Goal: Task Accomplishment & Management: Manage account settings

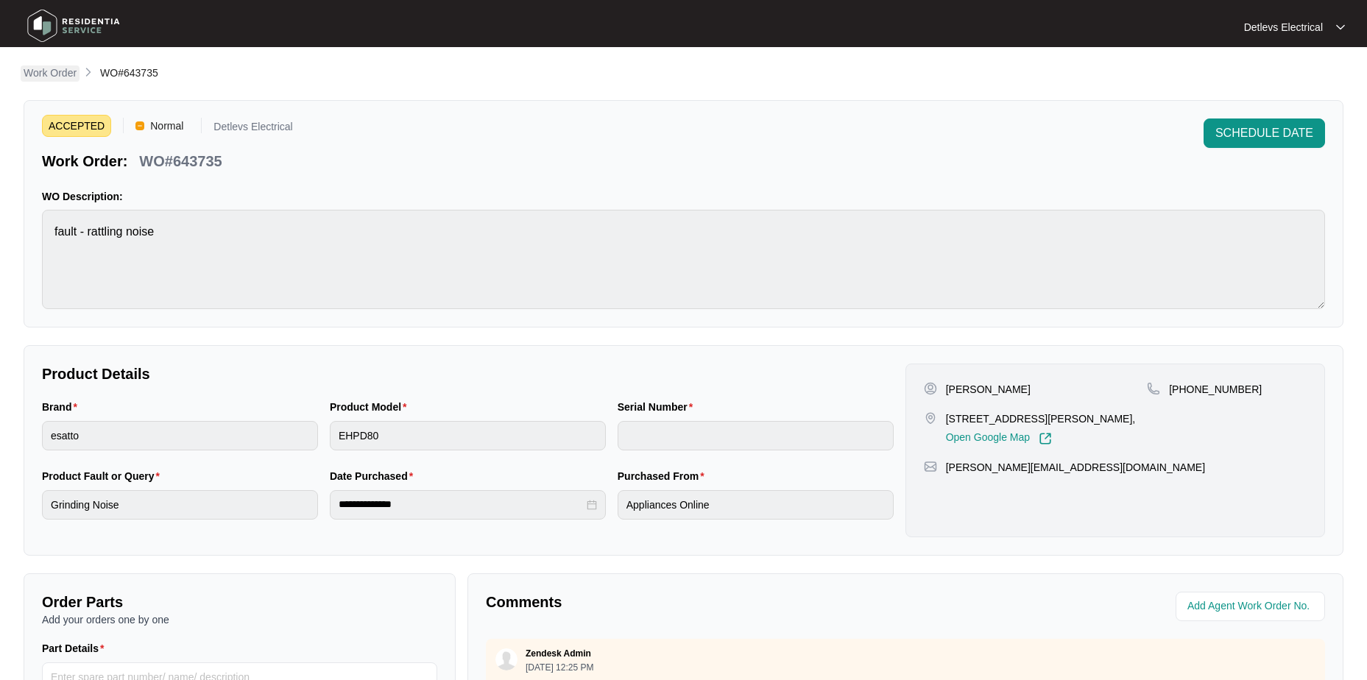
click at [60, 77] on p "Work Order" at bounding box center [50, 73] width 53 height 15
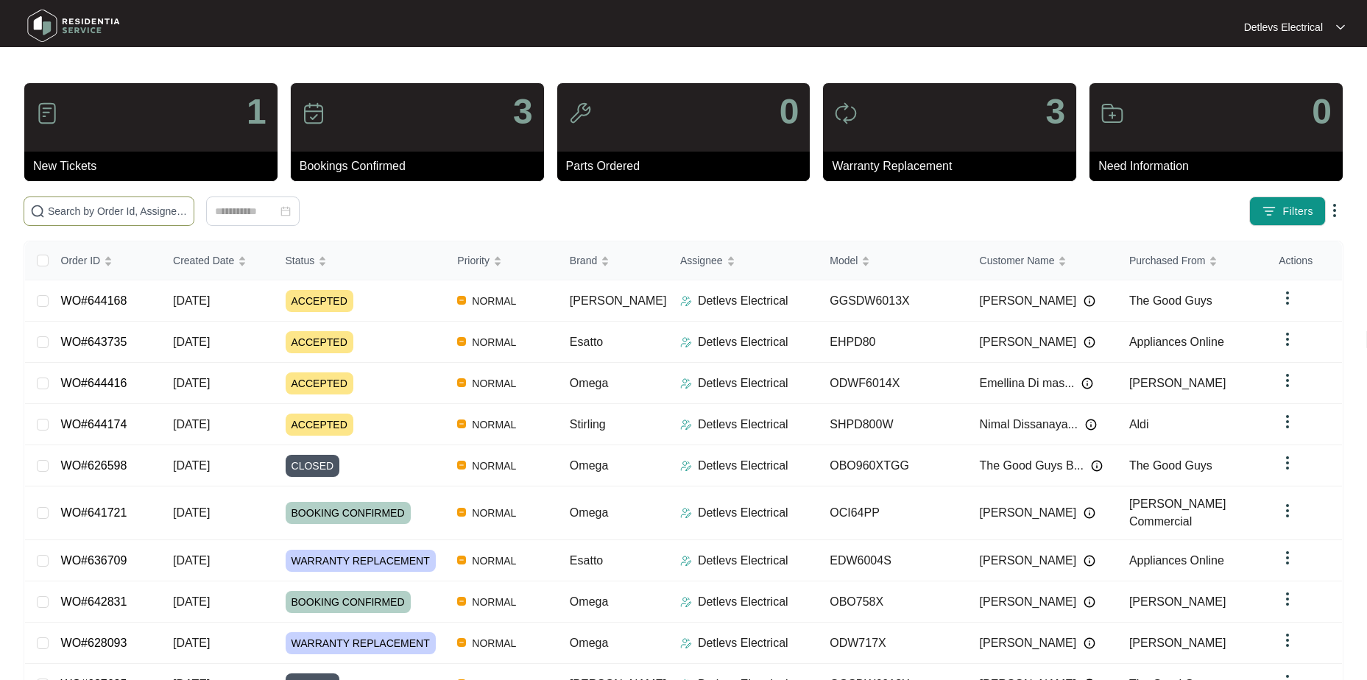
click at [82, 202] on span at bounding box center [109, 211] width 171 height 29
paste input "644168"
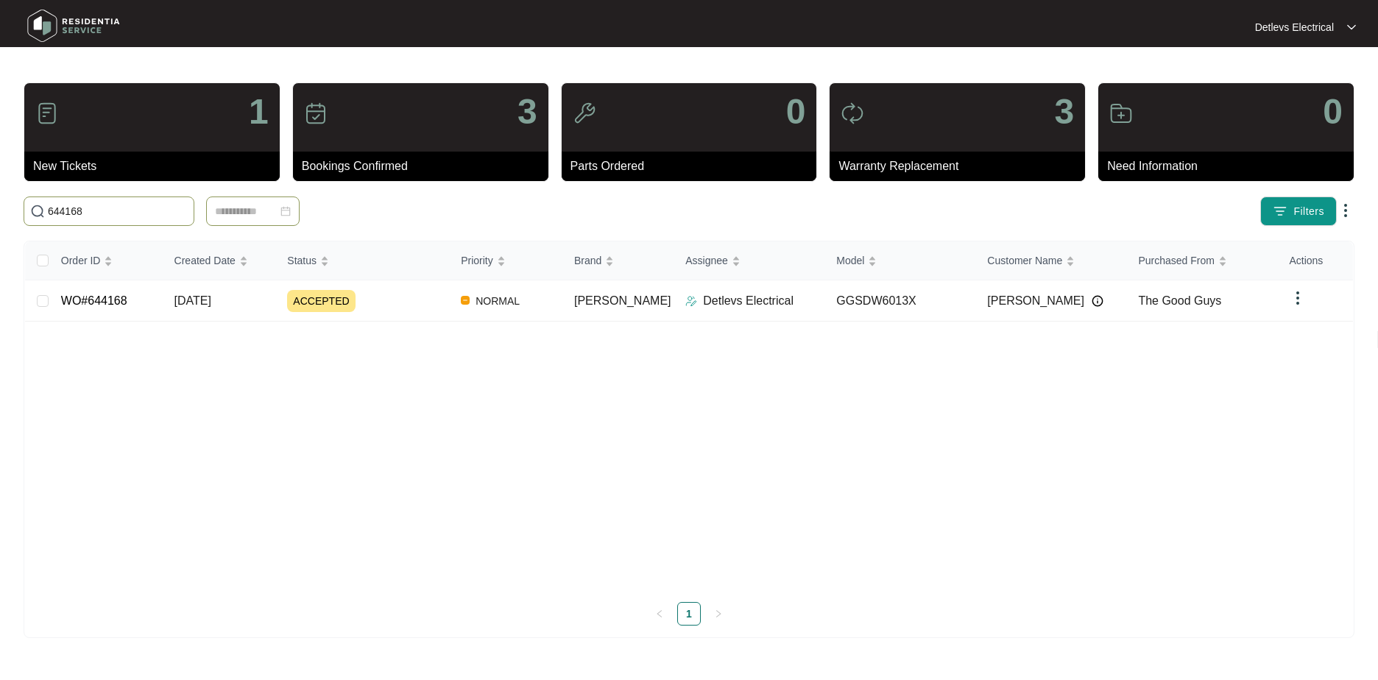
type input "644168"
click at [900, 315] on td "GGSDW6013X" at bounding box center [900, 300] width 151 height 41
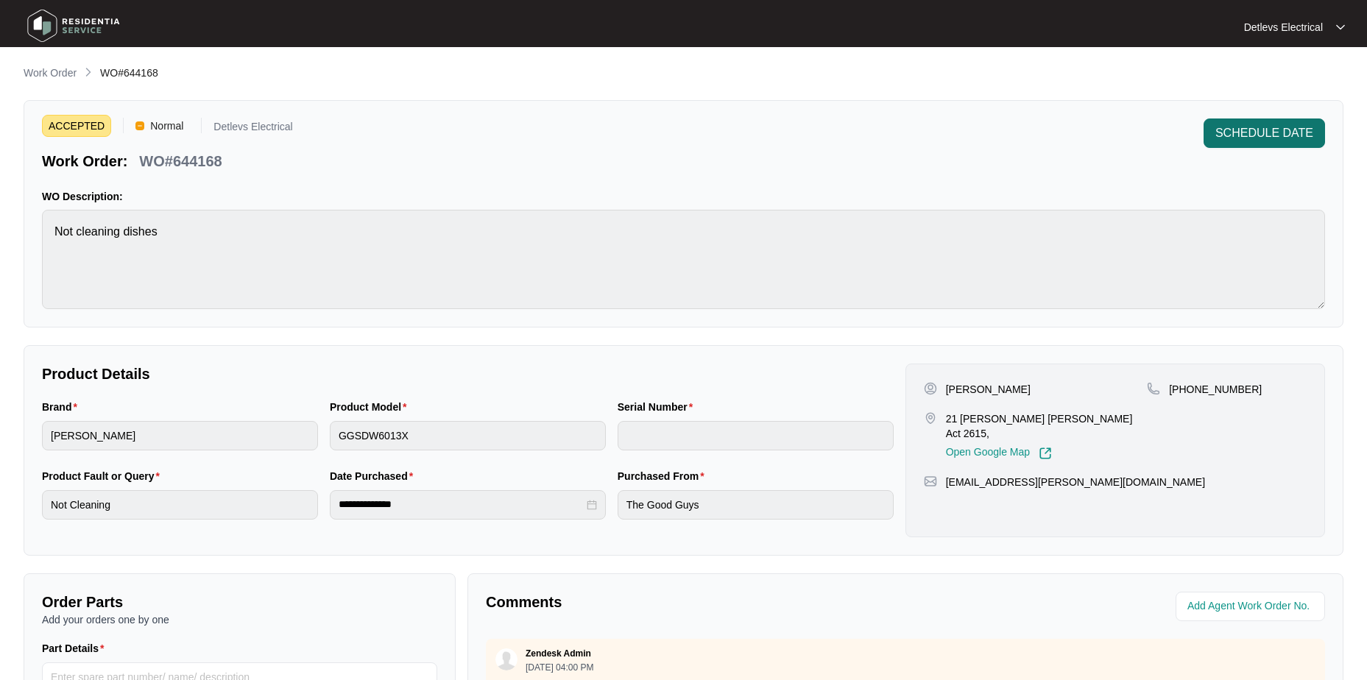
click at [1239, 138] on span "SCHEDULE DATE" at bounding box center [1264, 133] width 98 height 18
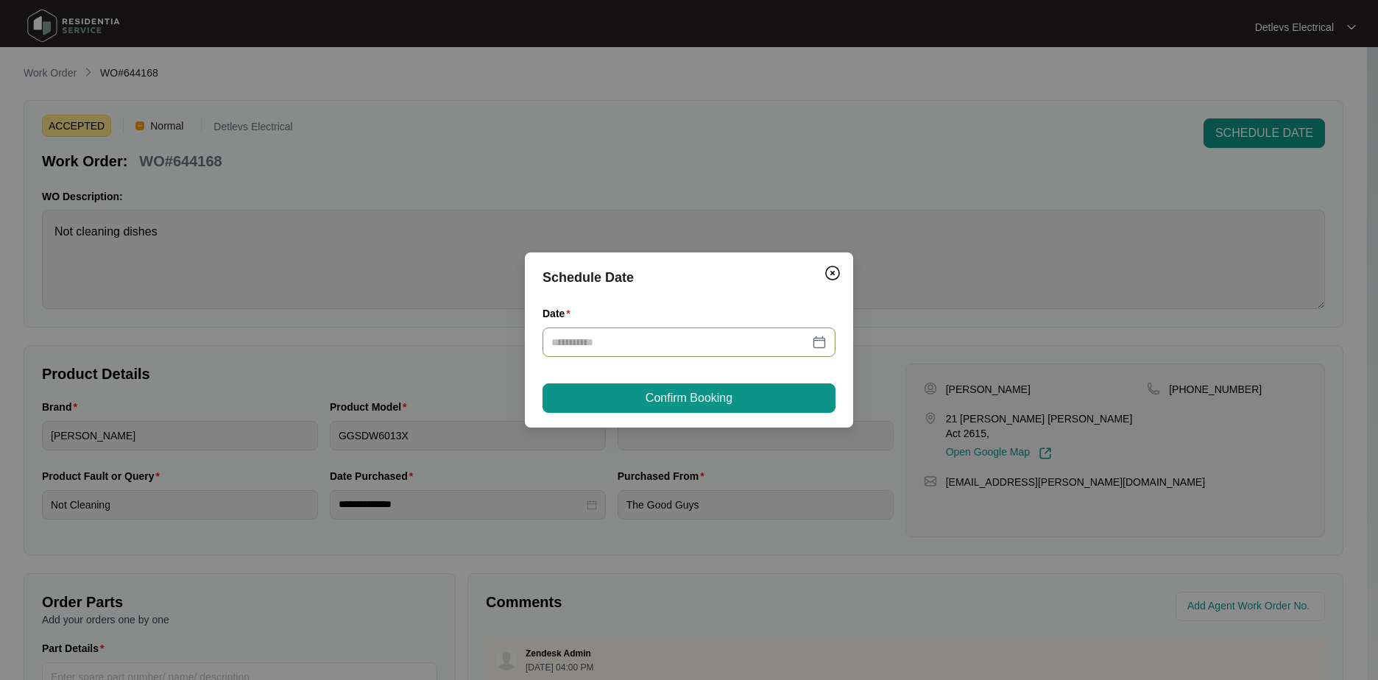
click at [643, 340] on input "Date" at bounding box center [680, 342] width 258 height 16
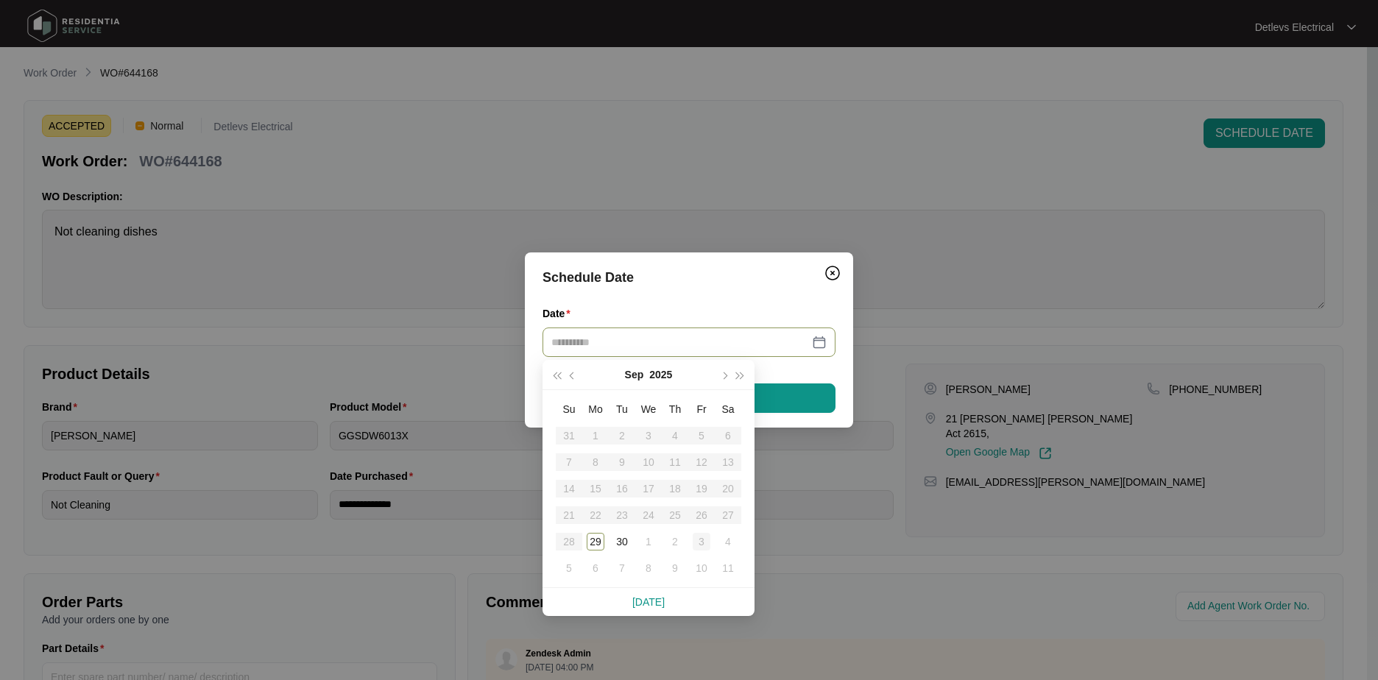
type input "**********"
click at [699, 538] on div "3" at bounding box center [702, 542] width 18 height 18
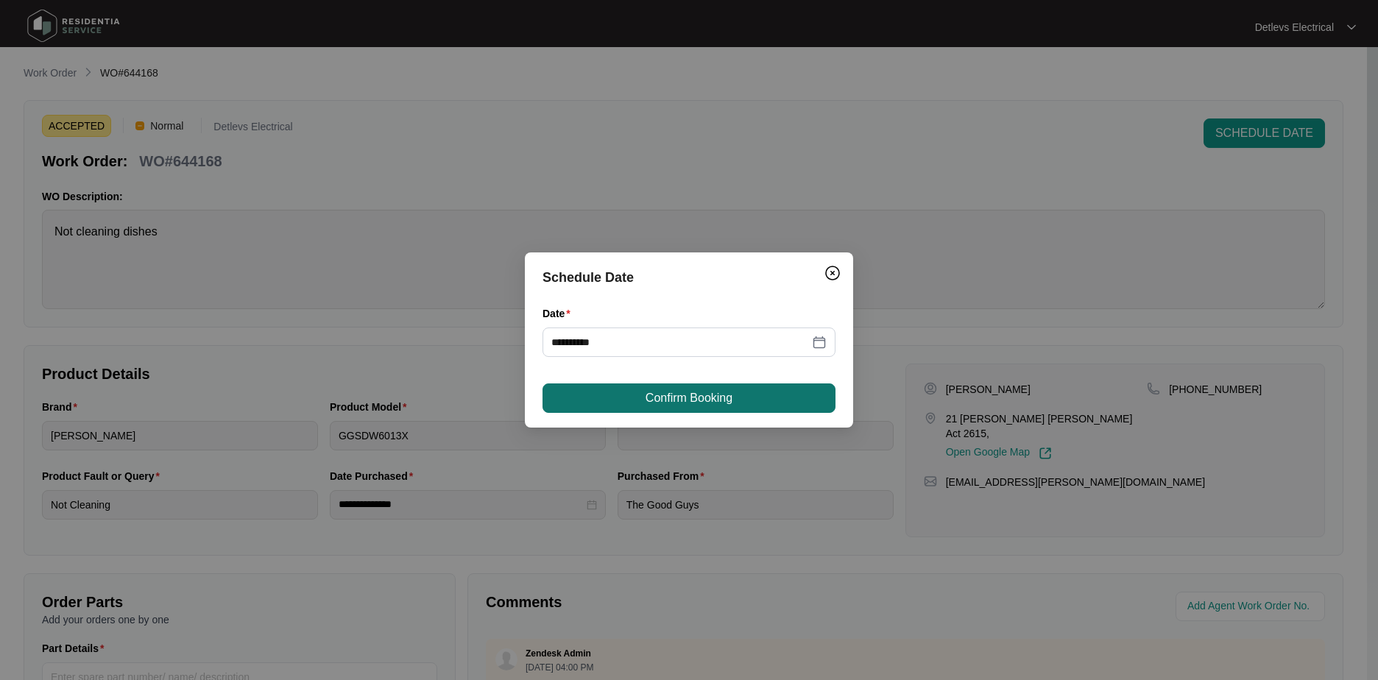
click at [685, 384] on button "Confirm Booking" at bounding box center [689, 398] width 293 height 29
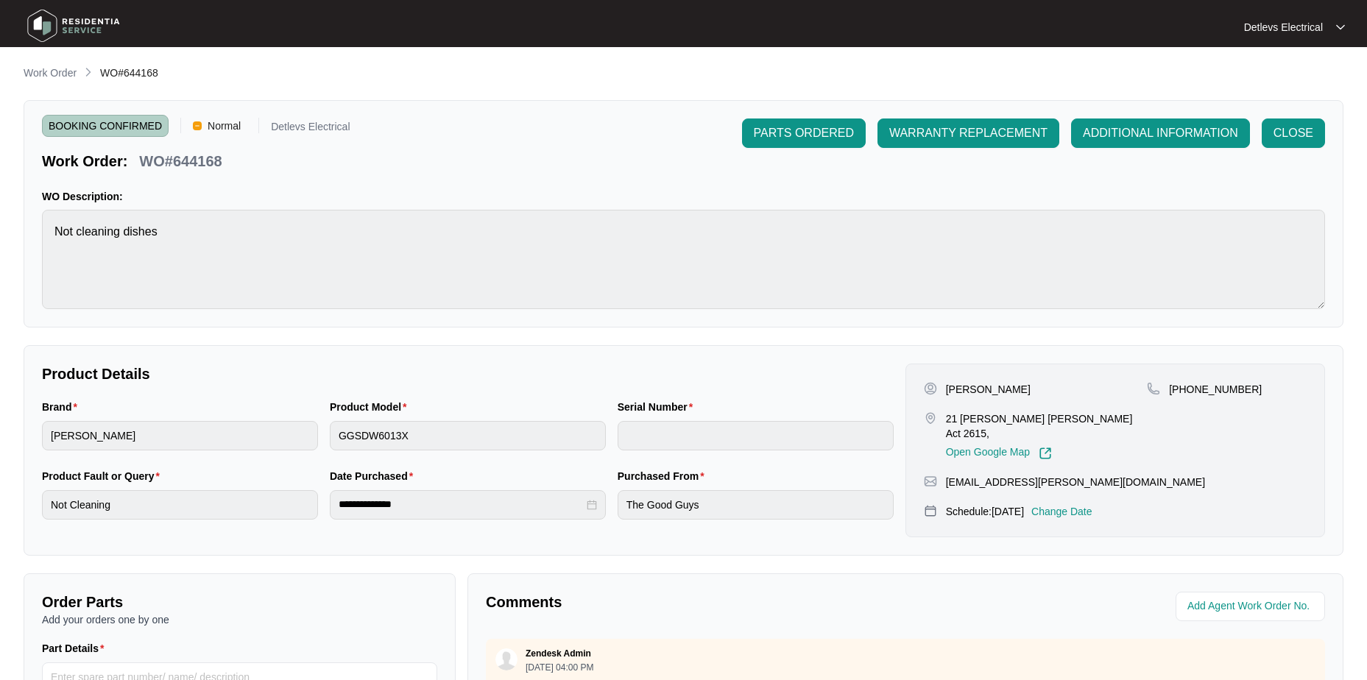
drag, startPoint x: 241, startPoint y: 279, endPoint x: 448, endPoint y: 112, distance: 265.4
click at [448, 112] on div "BOOKING CONFIRMED Normal Detlevs Electrical Work Order: WO#644168 PARTS ORDERED…" at bounding box center [684, 213] width 1320 height 227
click at [69, 68] on p "Work Order" at bounding box center [50, 73] width 53 height 15
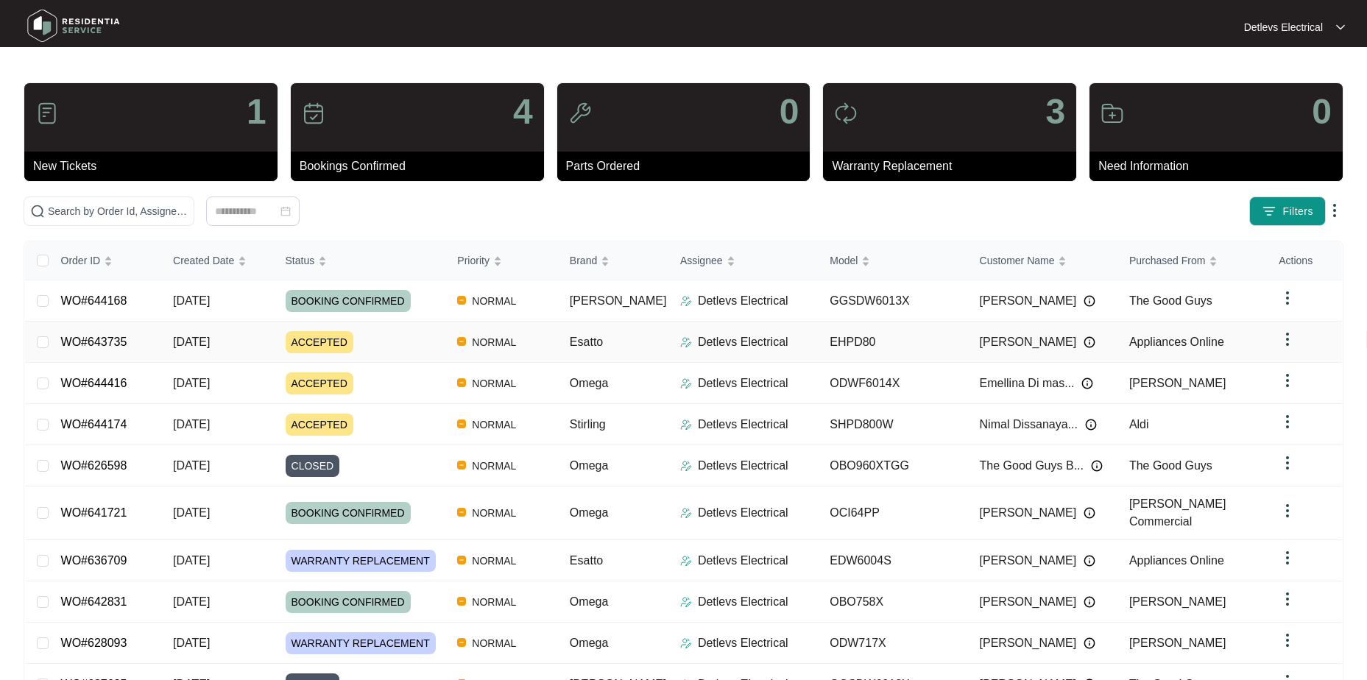
click at [148, 344] on div "Order ID Created Date Status Priority Brand Assignee Model Customer Name Purcha…" at bounding box center [683, 490] width 1317 height 499
click at [593, 343] on span "Esatto" at bounding box center [586, 342] width 33 height 13
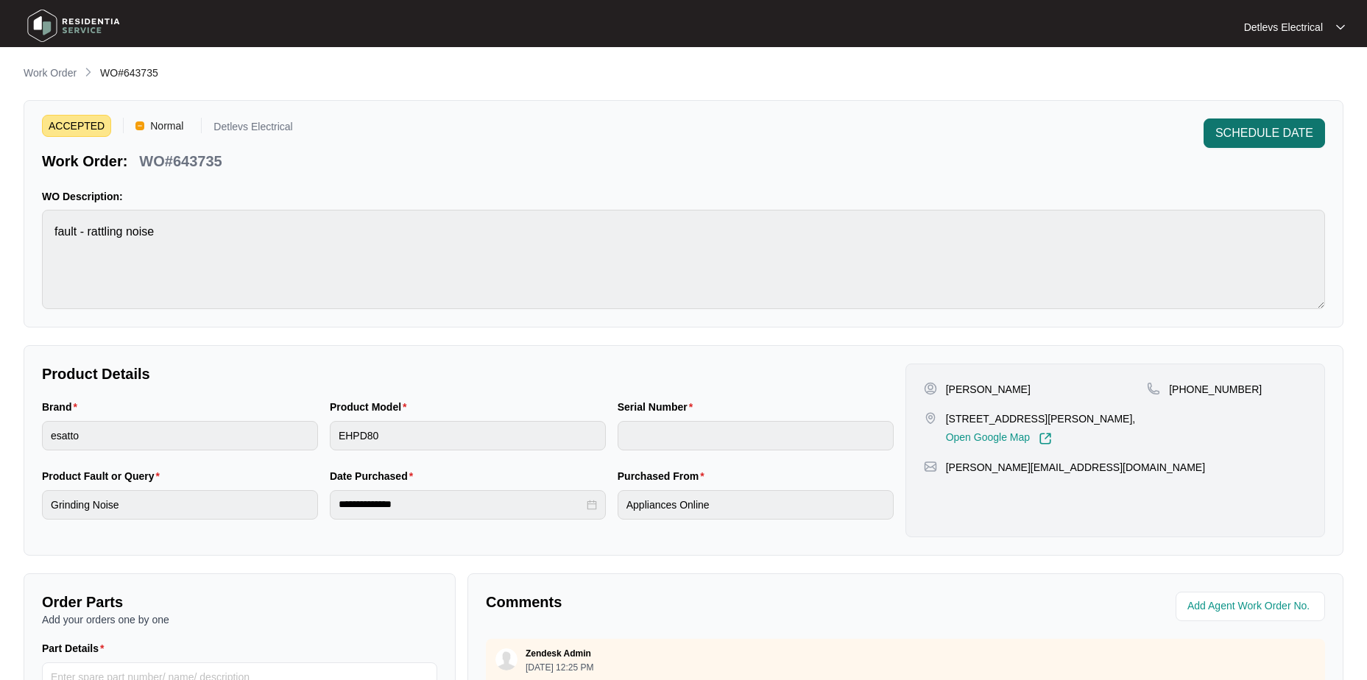
click at [1280, 133] on span "SCHEDULE DATE" at bounding box center [1264, 133] width 98 height 18
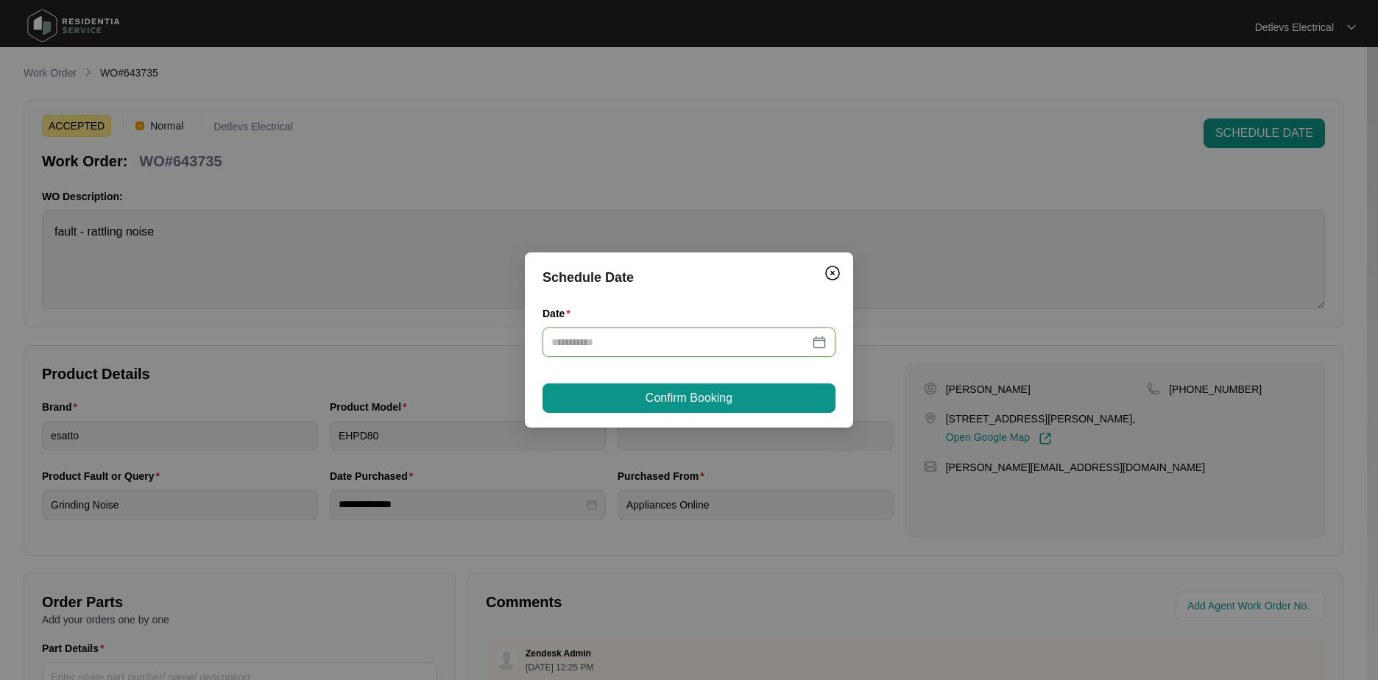
click at [660, 341] on input "Date" at bounding box center [680, 342] width 258 height 16
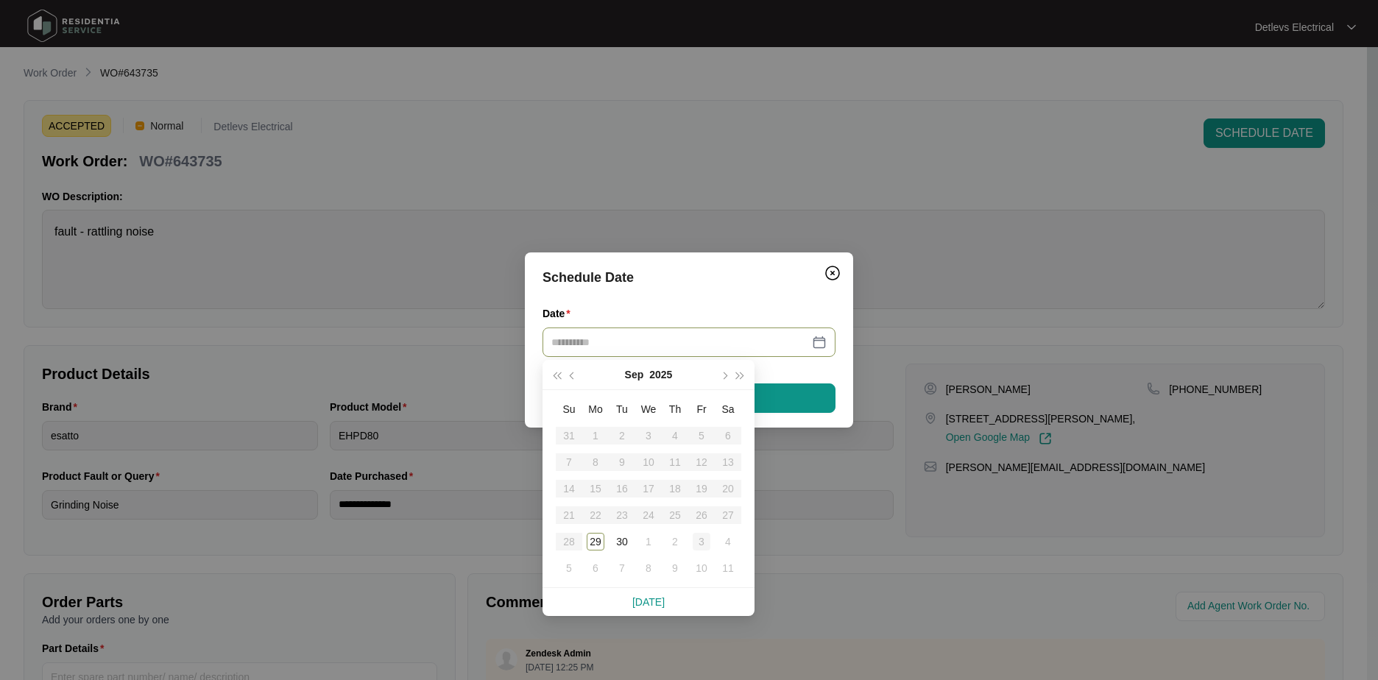
type input "**********"
click at [699, 540] on div "3" at bounding box center [702, 542] width 18 height 18
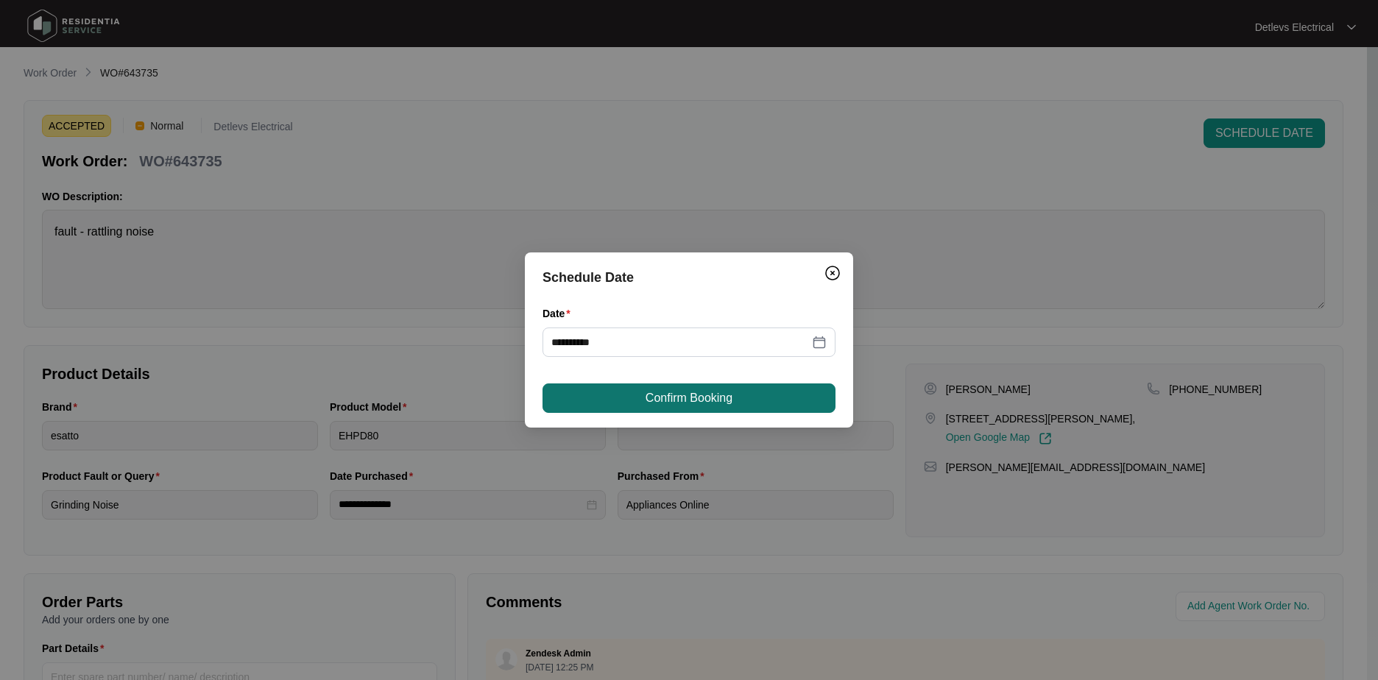
click at [666, 404] on span "Confirm Booking" at bounding box center [689, 398] width 87 height 18
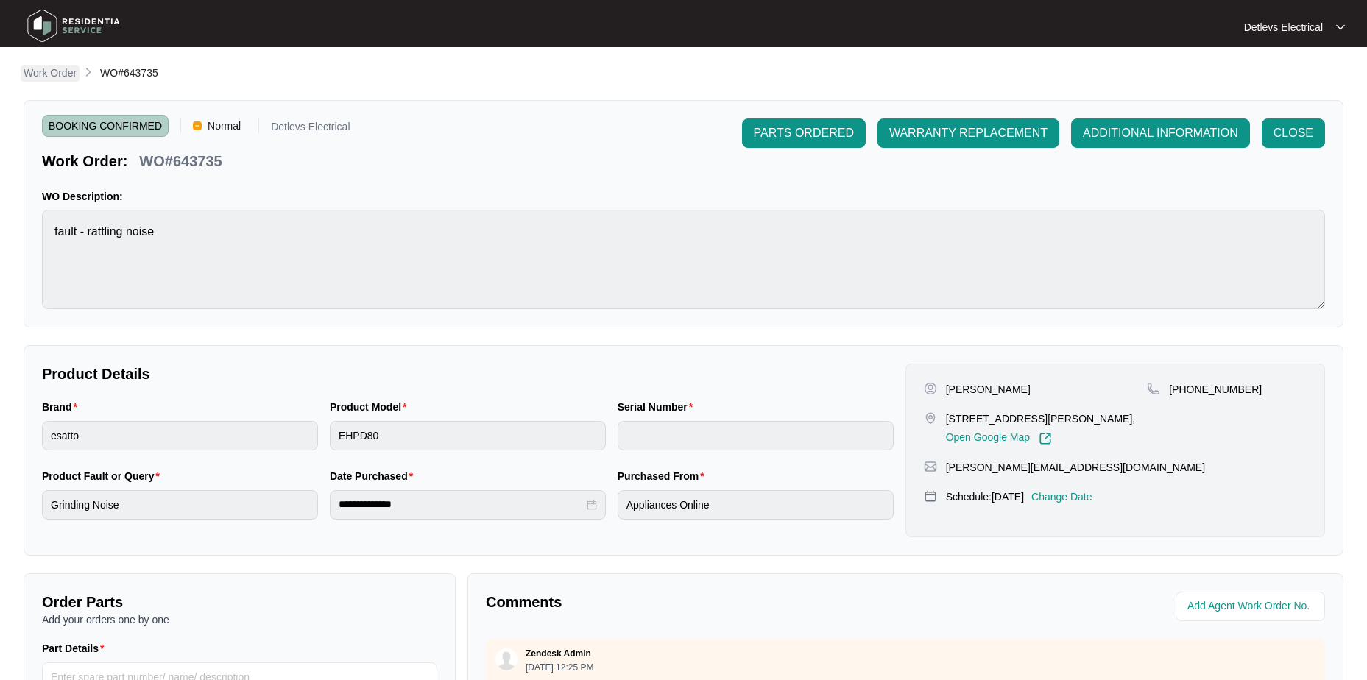
click at [64, 77] on p "Work Order" at bounding box center [50, 73] width 53 height 15
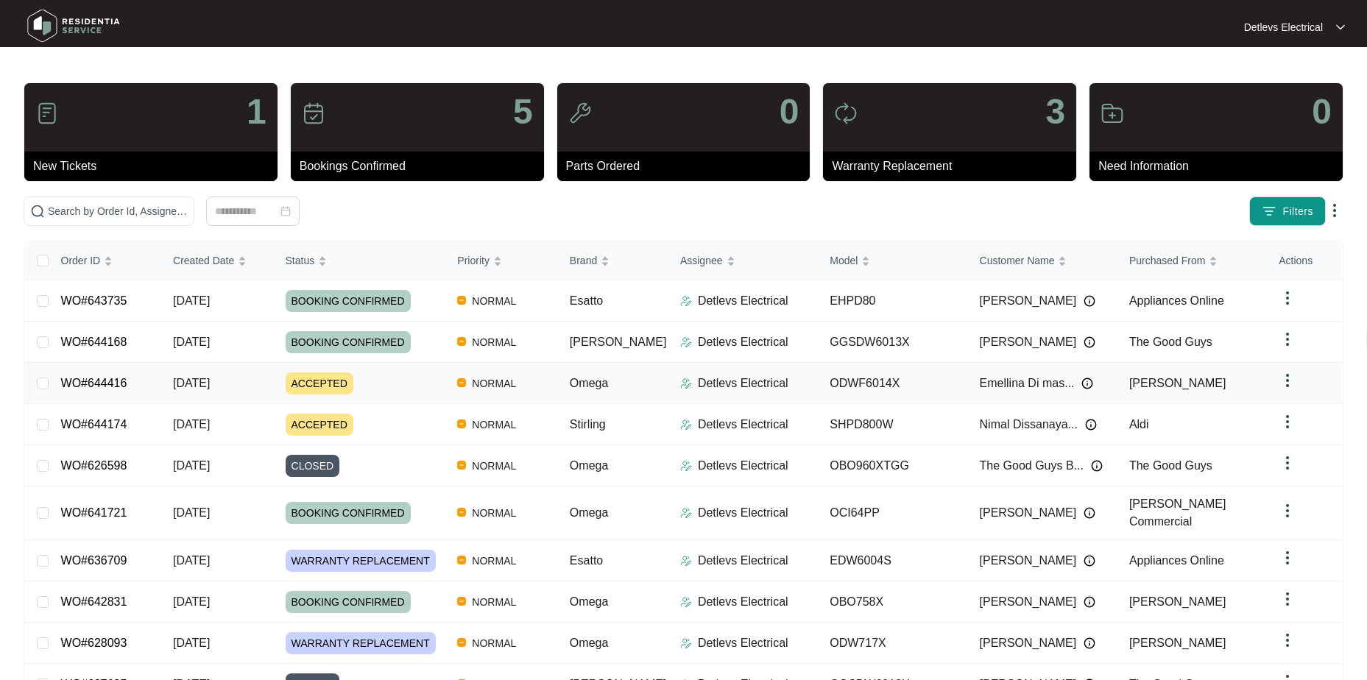
click at [107, 370] on td "WO#644416" at bounding box center [105, 383] width 113 height 41
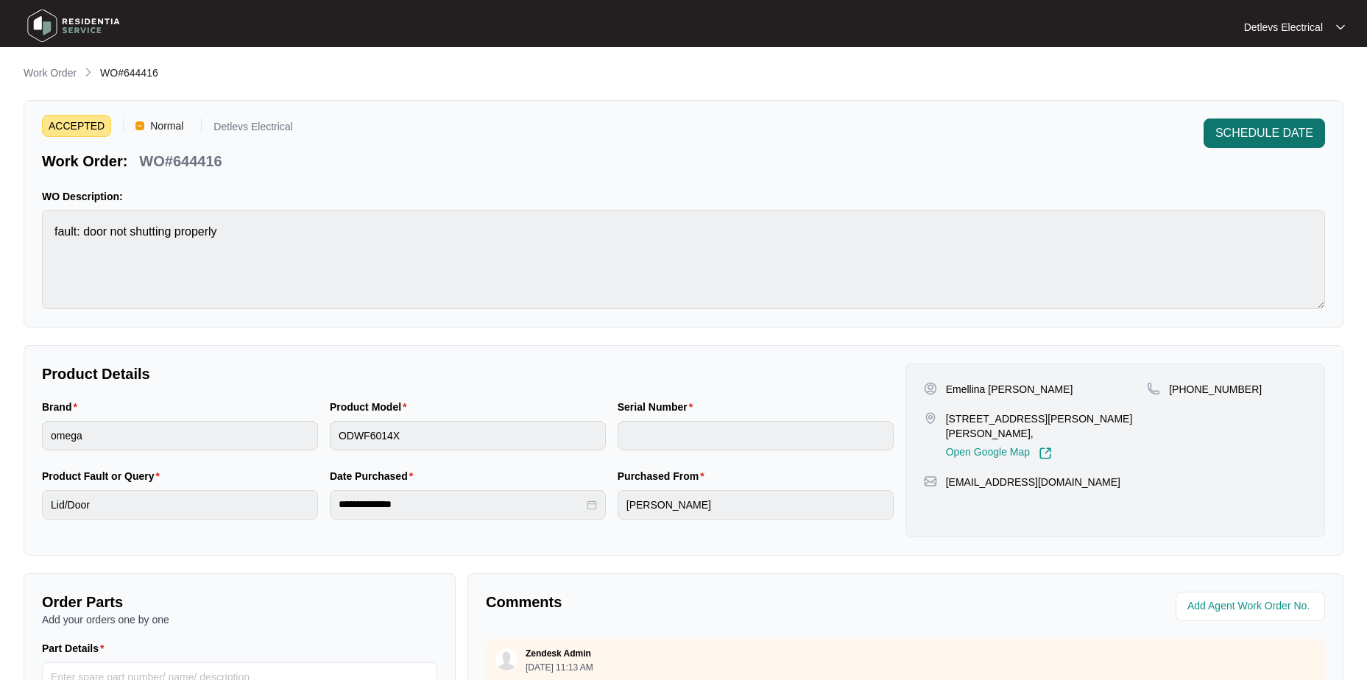
click at [1252, 122] on button "SCHEDULE DATE" at bounding box center [1264, 133] width 121 height 29
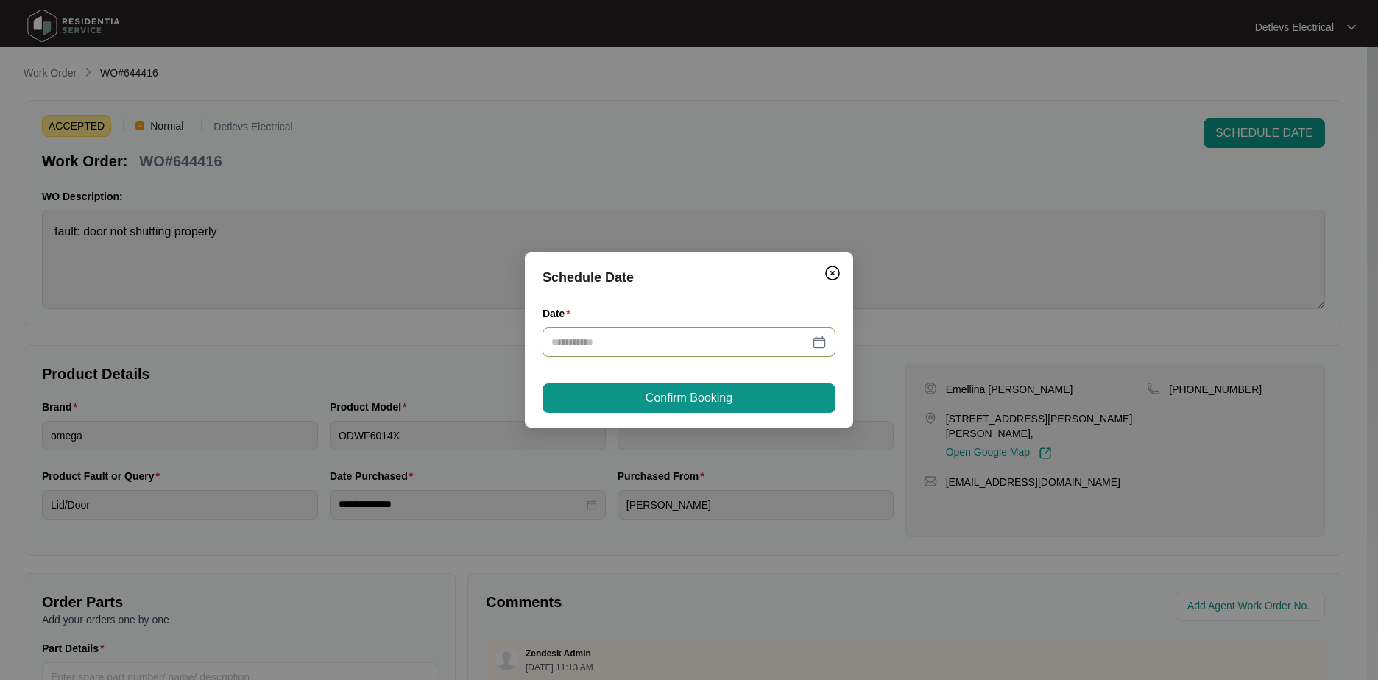
click at [688, 345] on input "Date" at bounding box center [680, 342] width 258 height 16
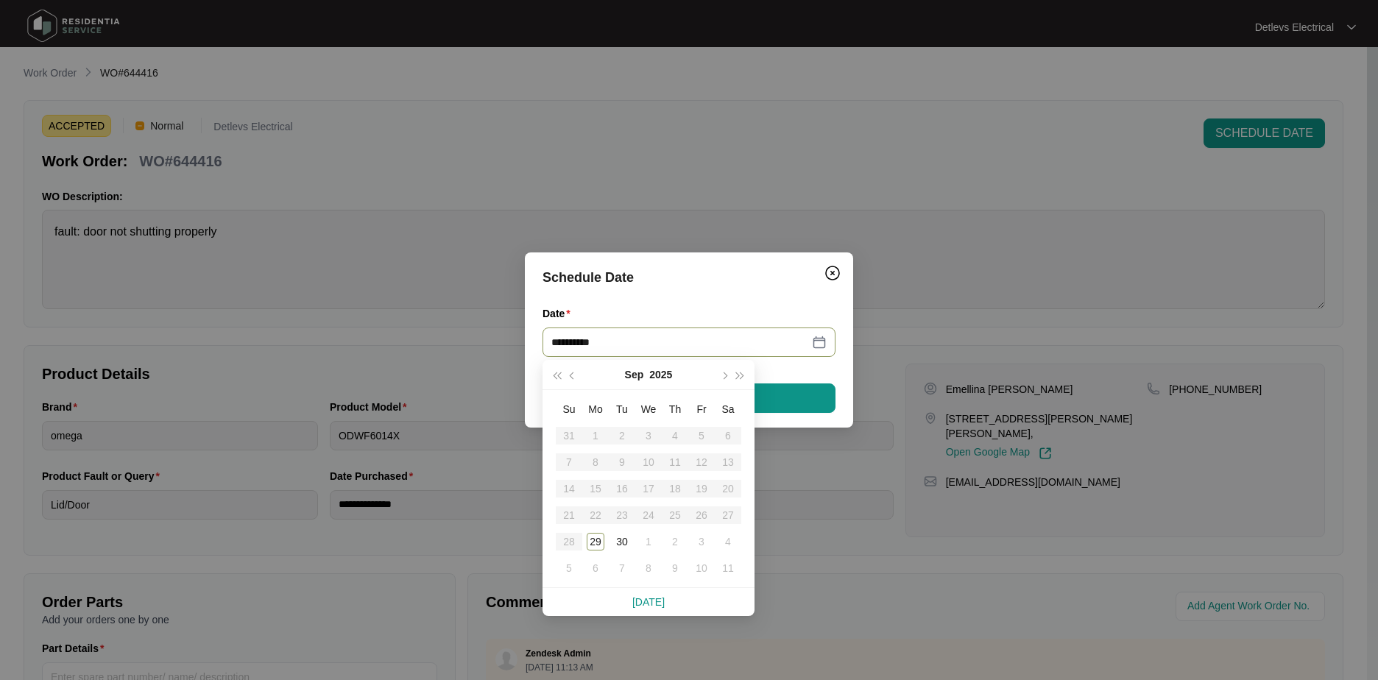
type input "**********"
click at [624, 543] on div "30" at bounding box center [622, 542] width 18 height 18
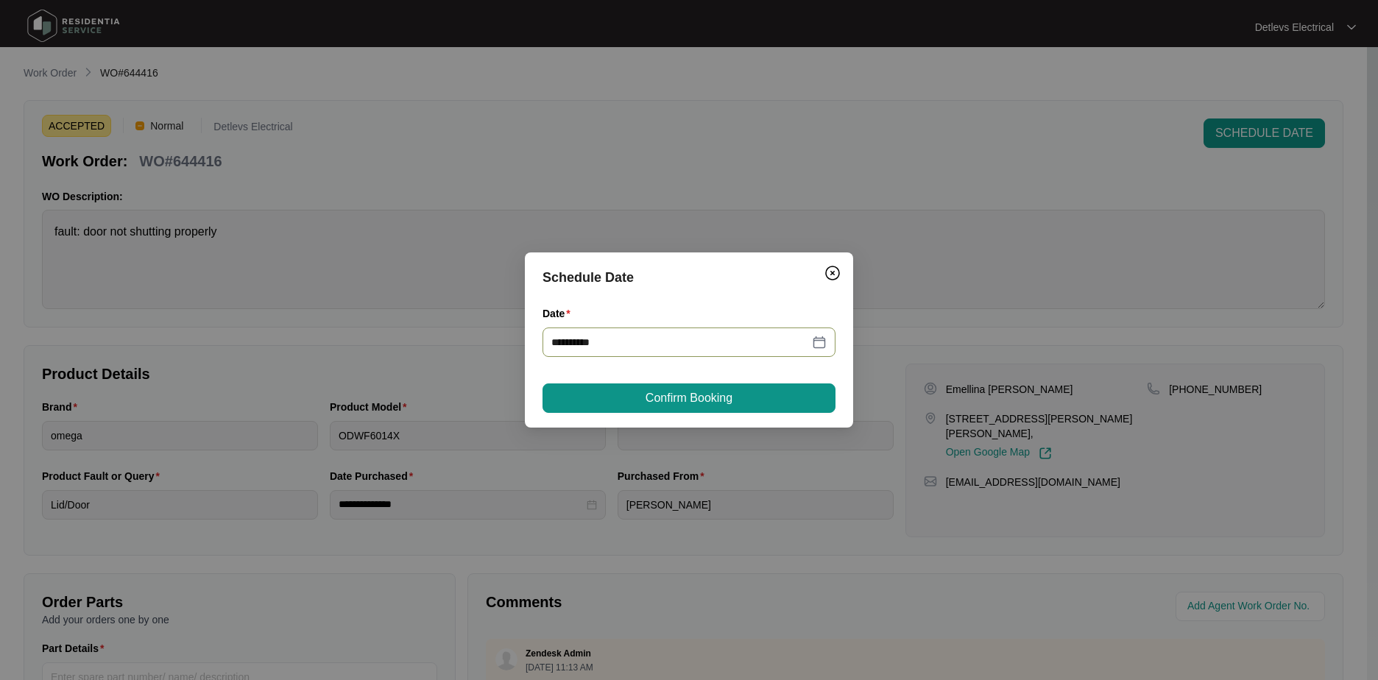
type input "**********"
click at [733, 397] on span "Confirm Booking" at bounding box center [689, 398] width 87 height 18
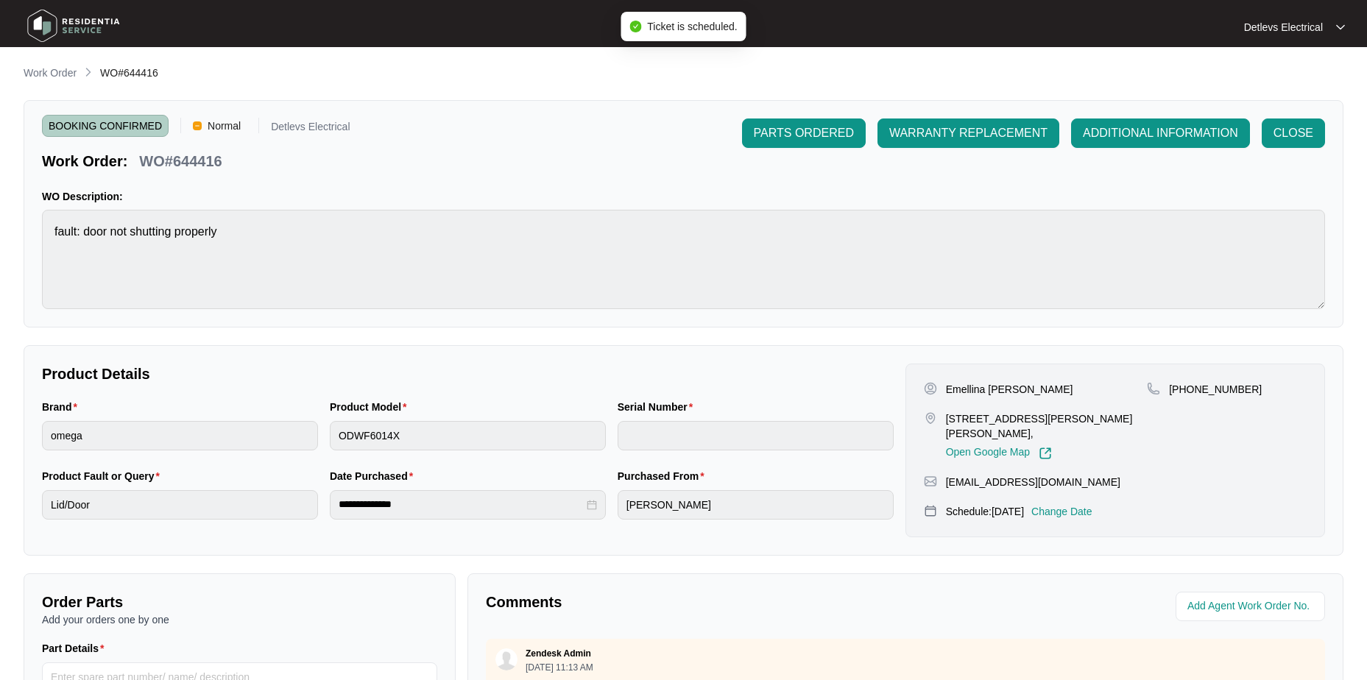
click at [102, 17] on img at bounding box center [73, 26] width 103 height 44
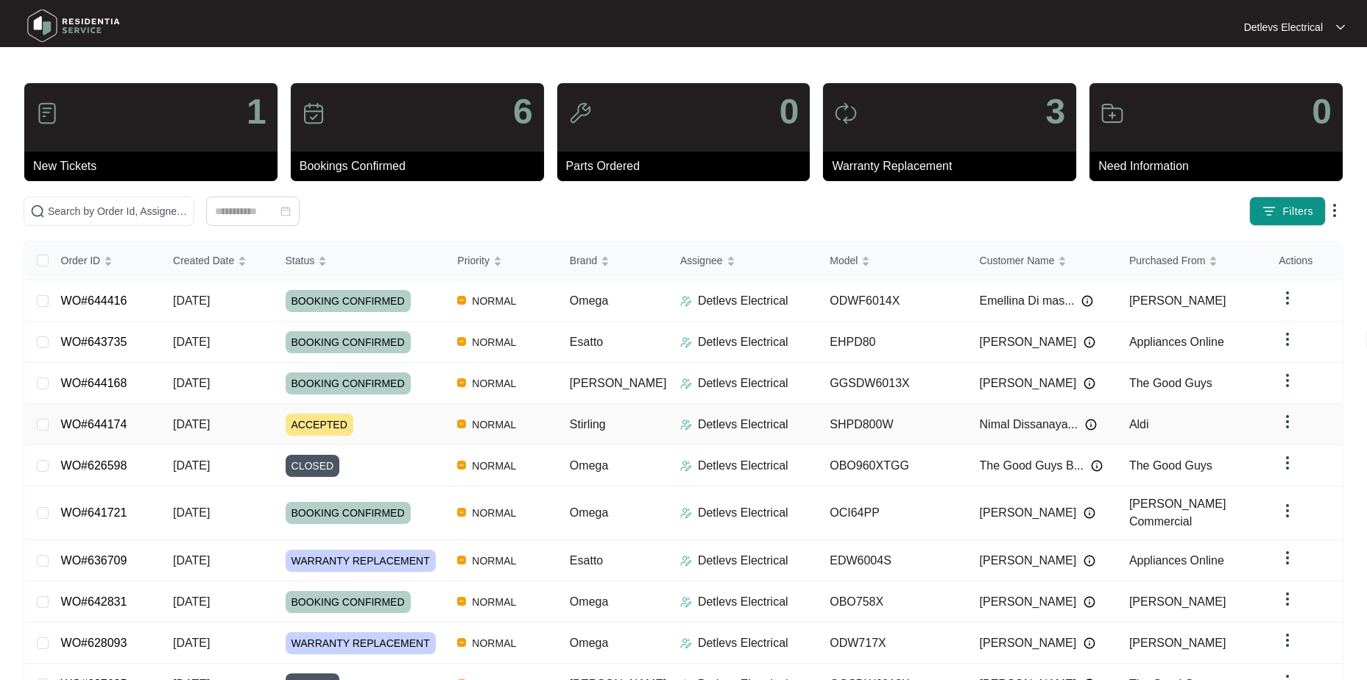
click at [122, 422] on link "WO#644174" at bounding box center [94, 424] width 66 height 13
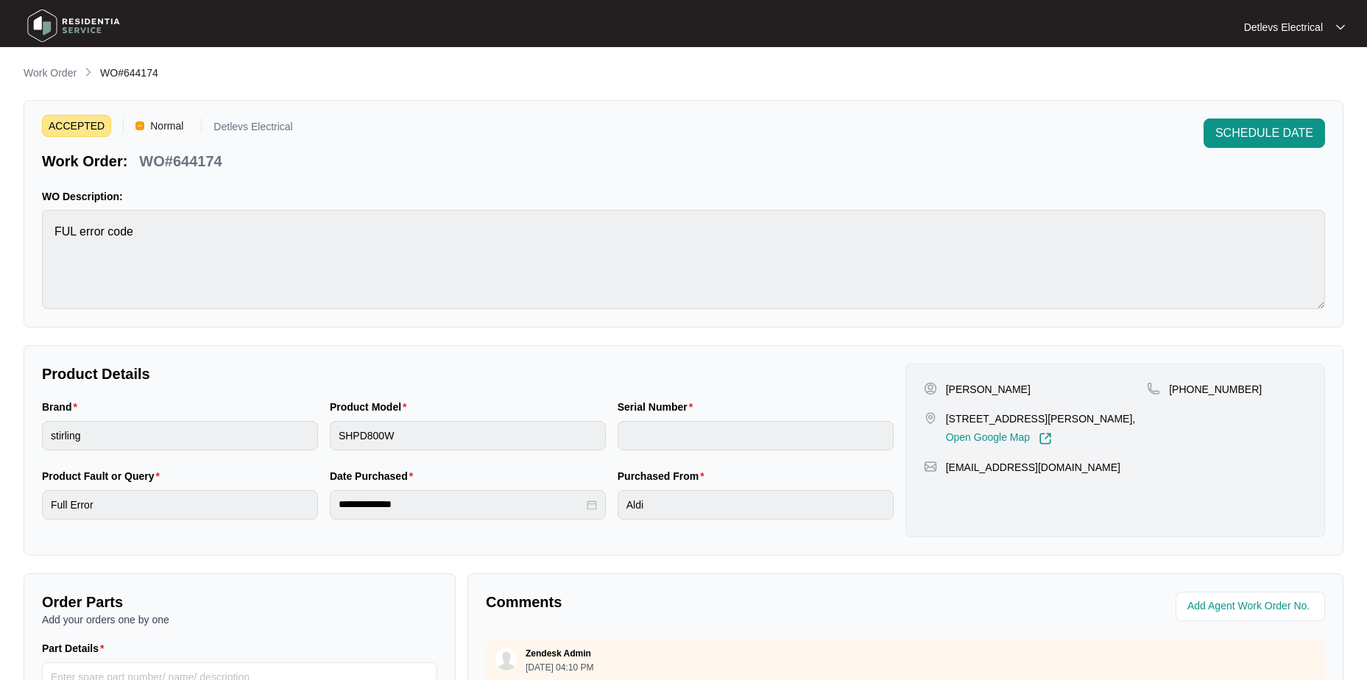
click at [201, 163] on p "WO#644174" at bounding box center [180, 161] width 82 height 21
copy p "644174"
click at [1285, 141] on span "SCHEDULE DATE" at bounding box center [1264, 133] width 98 height 18
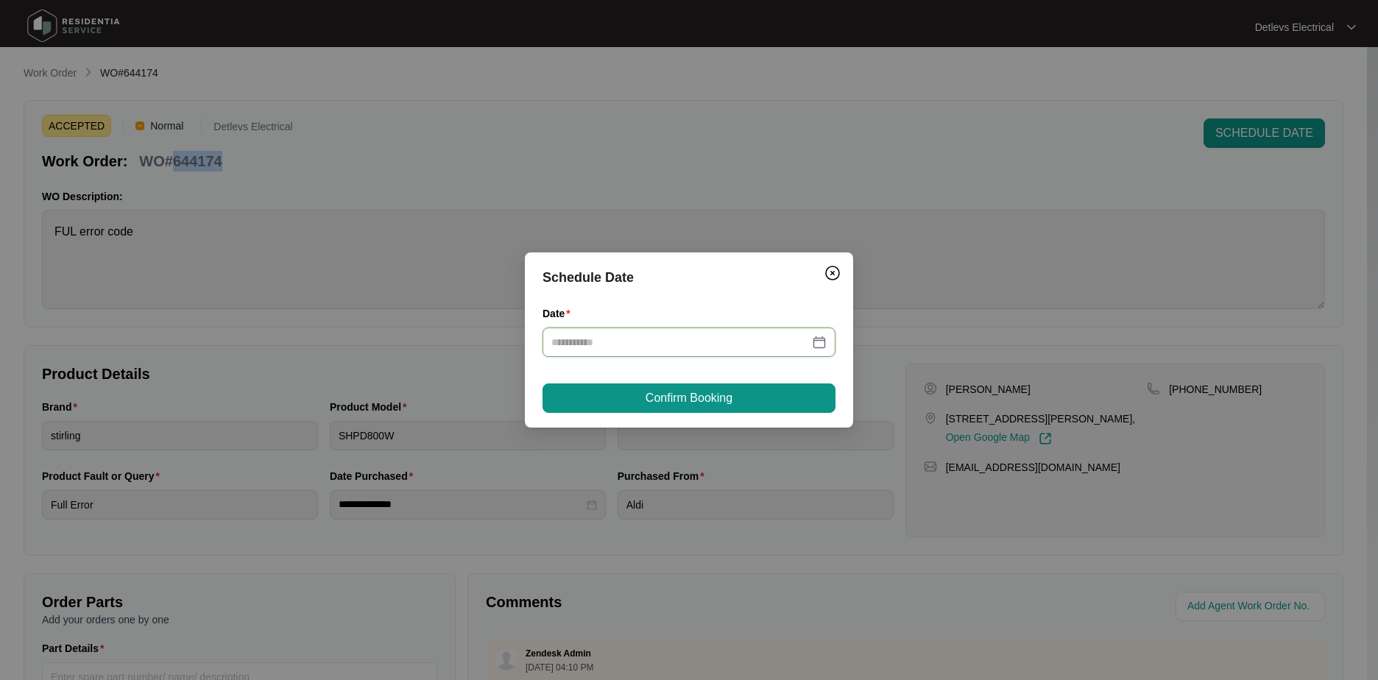
click at [737, 337] on input "Date" at bounding box center [680, 342] width 258 height 16
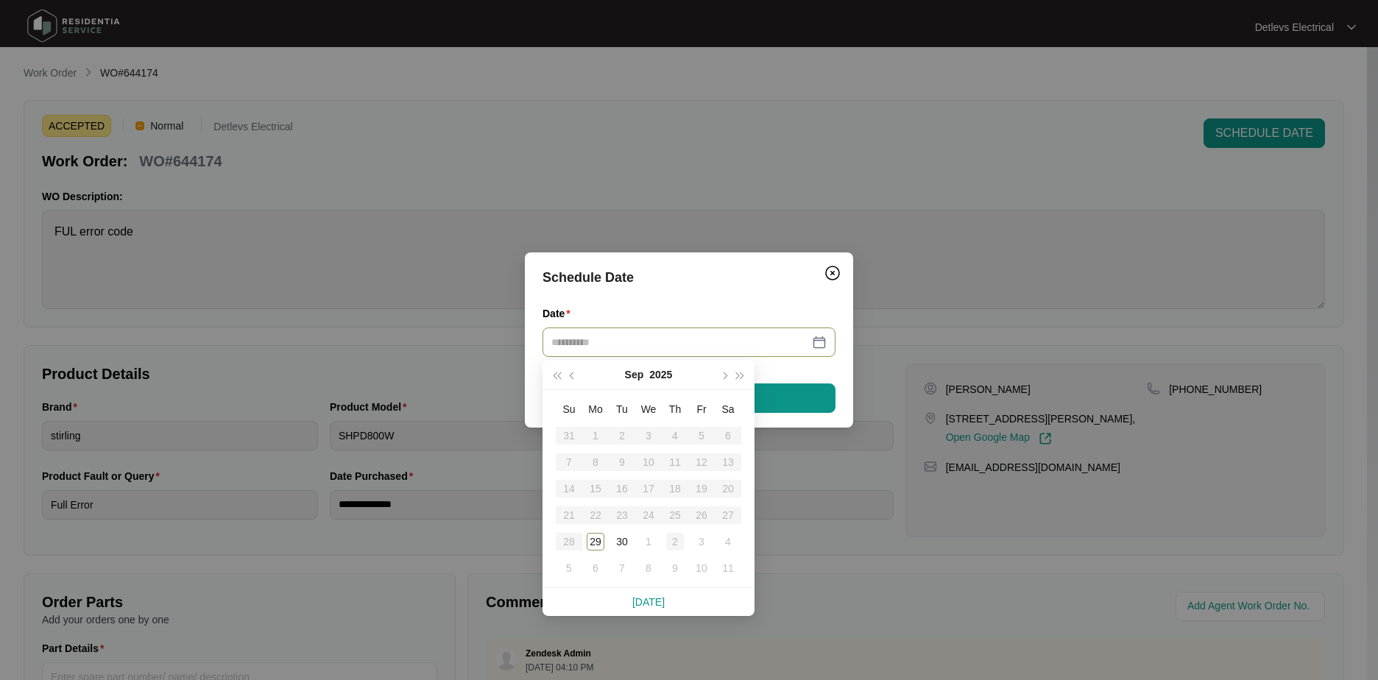
type input "**********"
click at [676, 537] on div "2" at bounding box center [675, 542] width 18 height 18
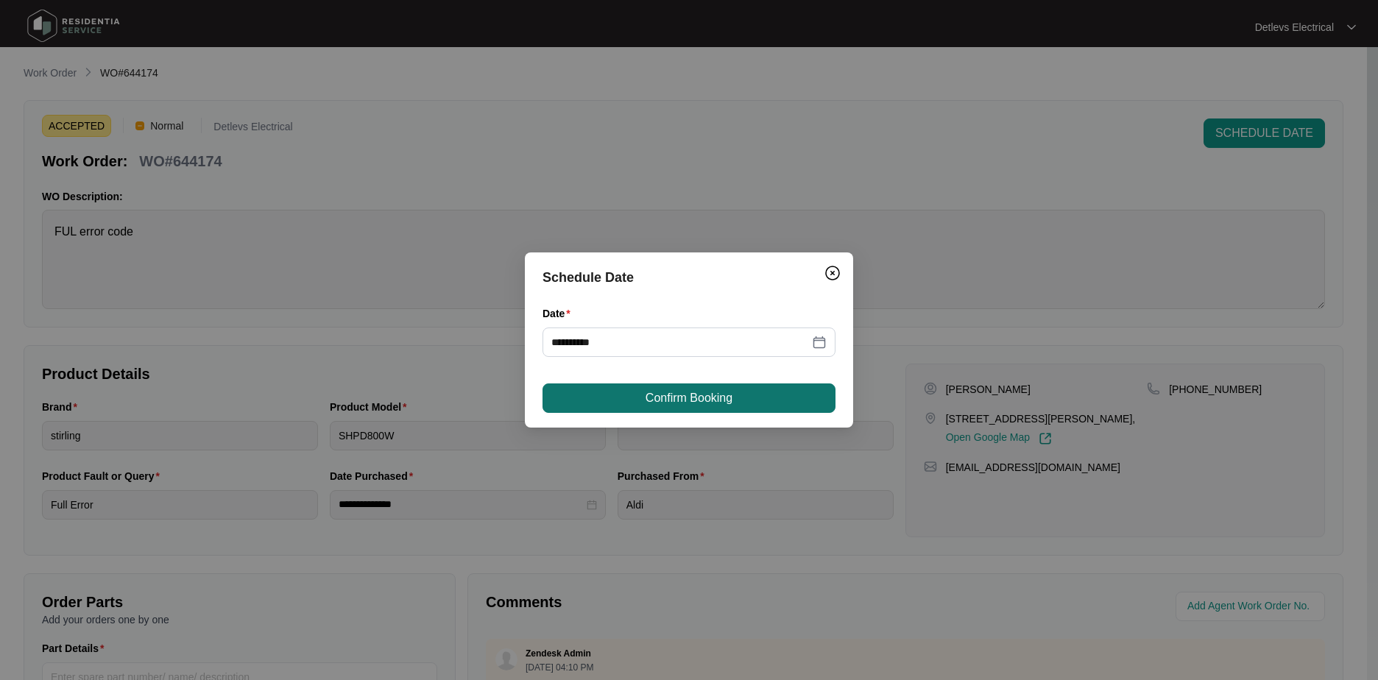
click at [687, 402] on span "Confirm Booking" at bounding box center [689, 398] width 87 height 18
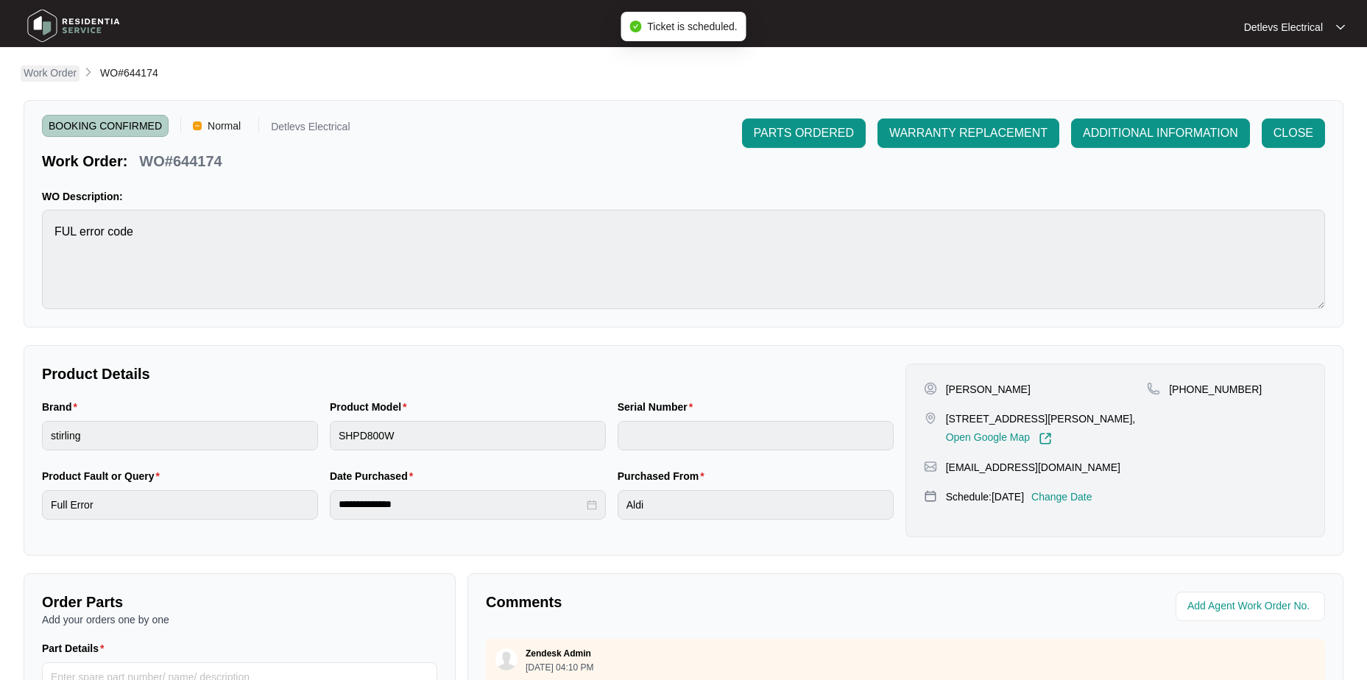
click at [65, 70] on p "Work Order" at bounding box center [50, 73] width 53 height 15
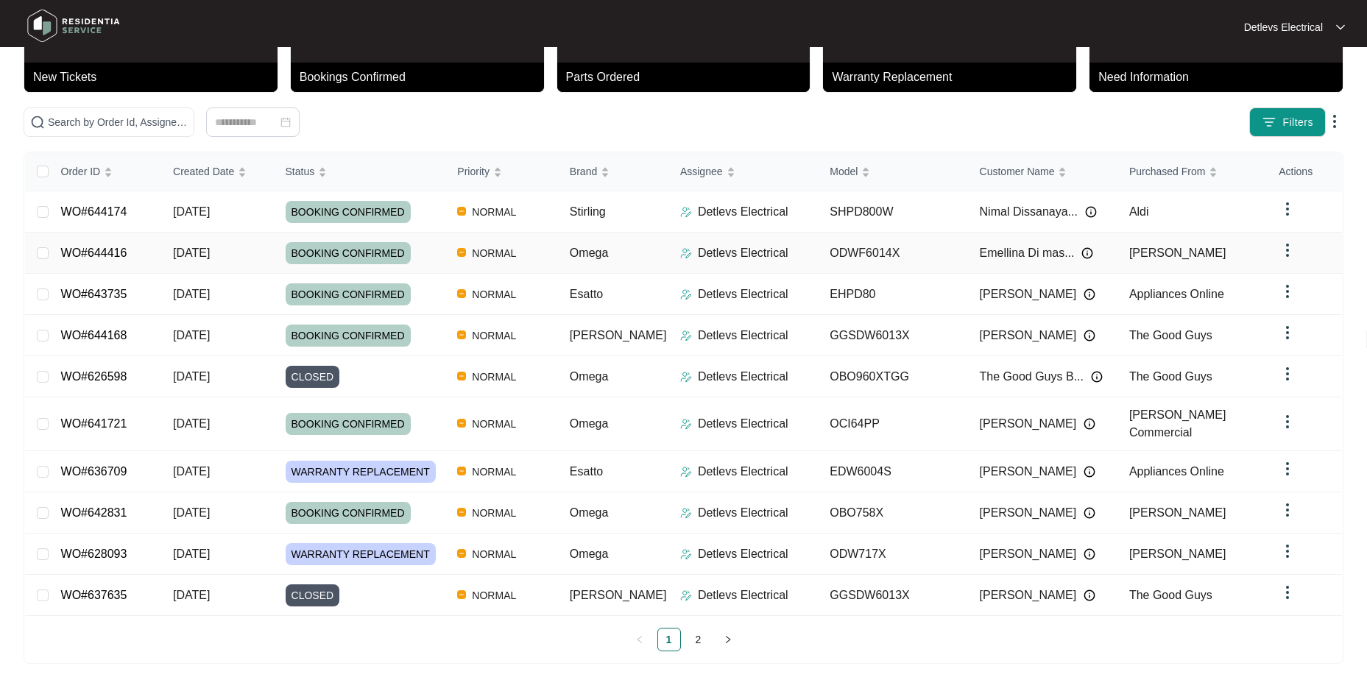
scroll to position [90, 0]
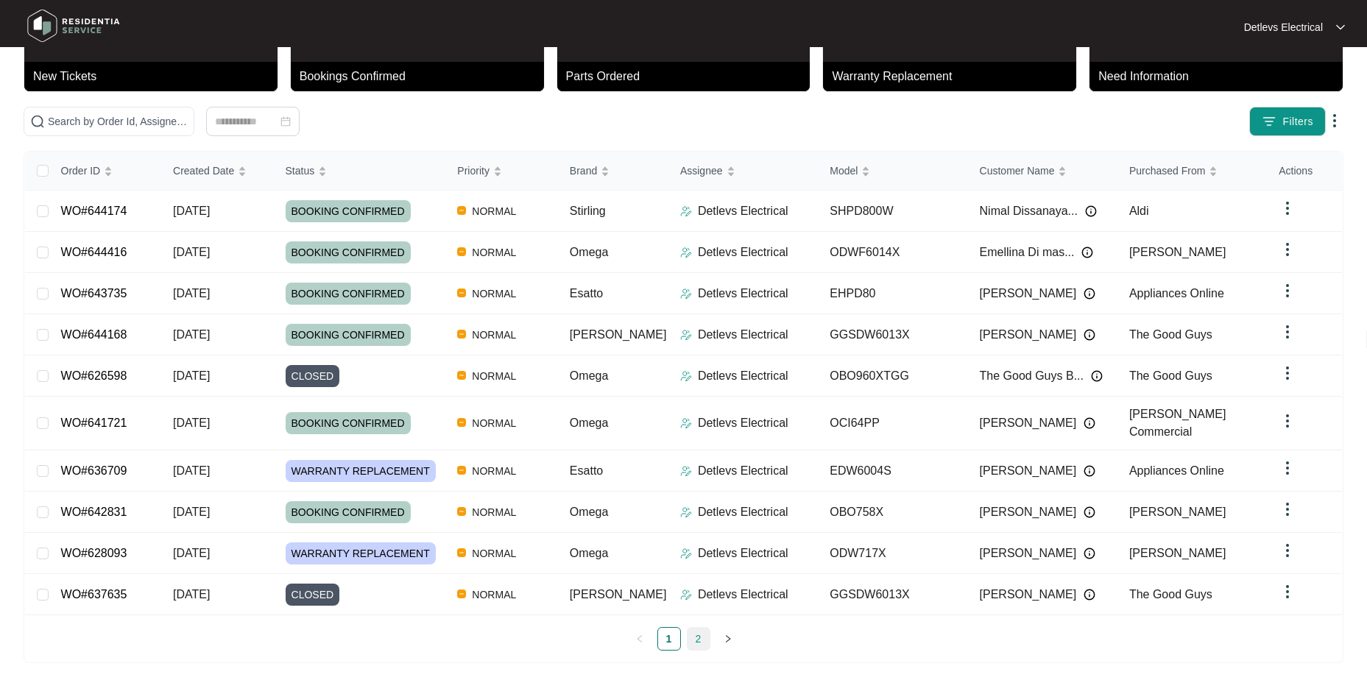
click at [689, 633] on link "2" at bounding box center [699, 639] width 22 height 22
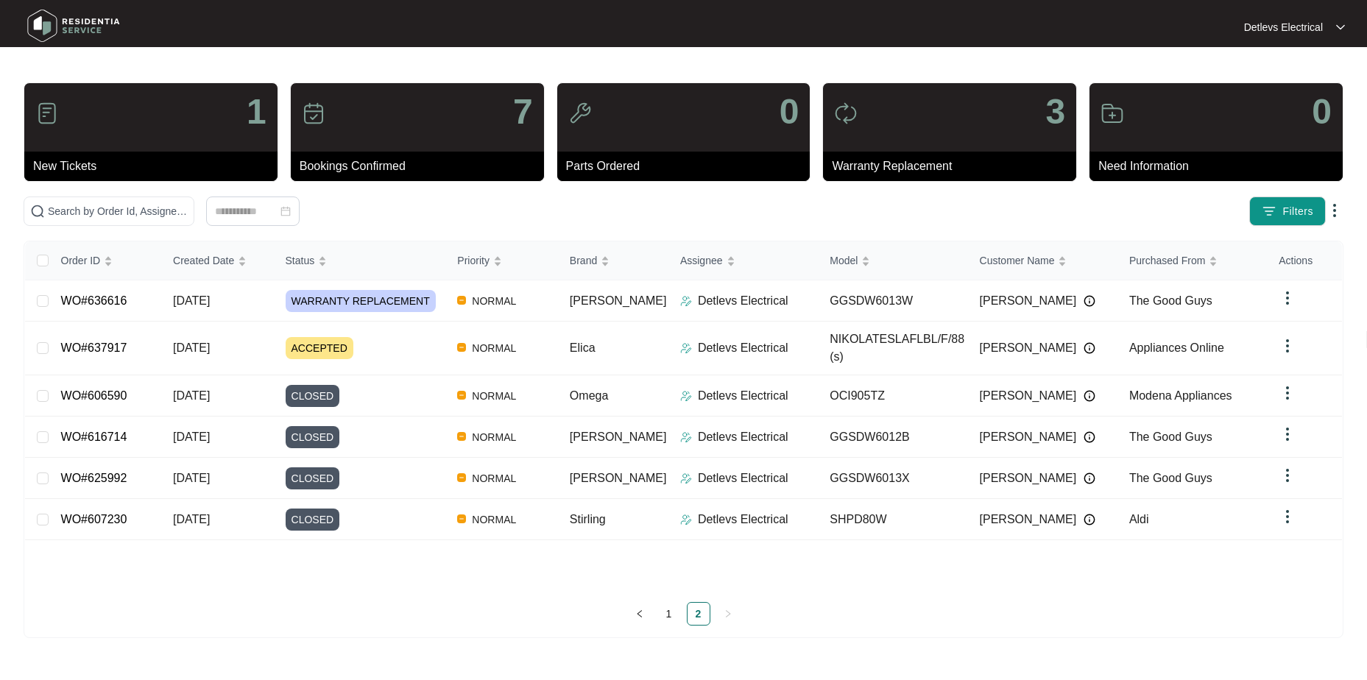
scroll to position [0, 0]
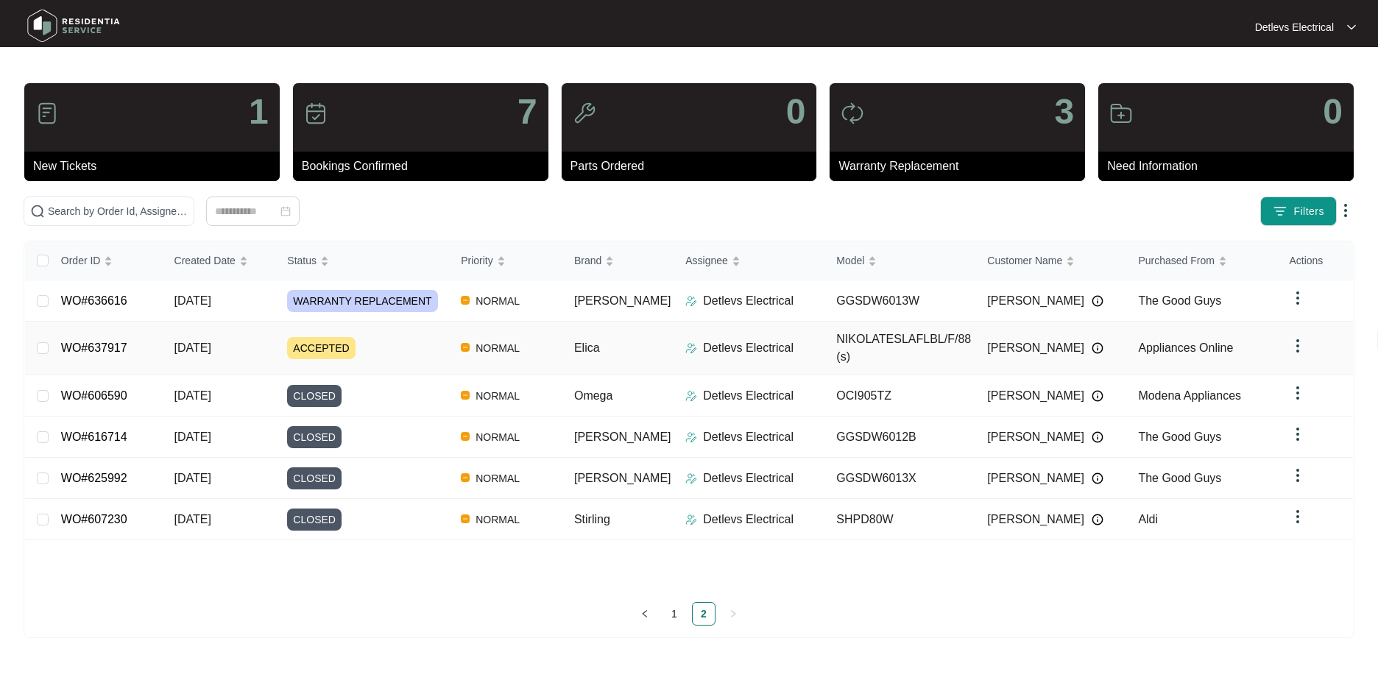
click at [116, 342] on link "WO#637917" at bounding box center [94, 348] width 66 height 13
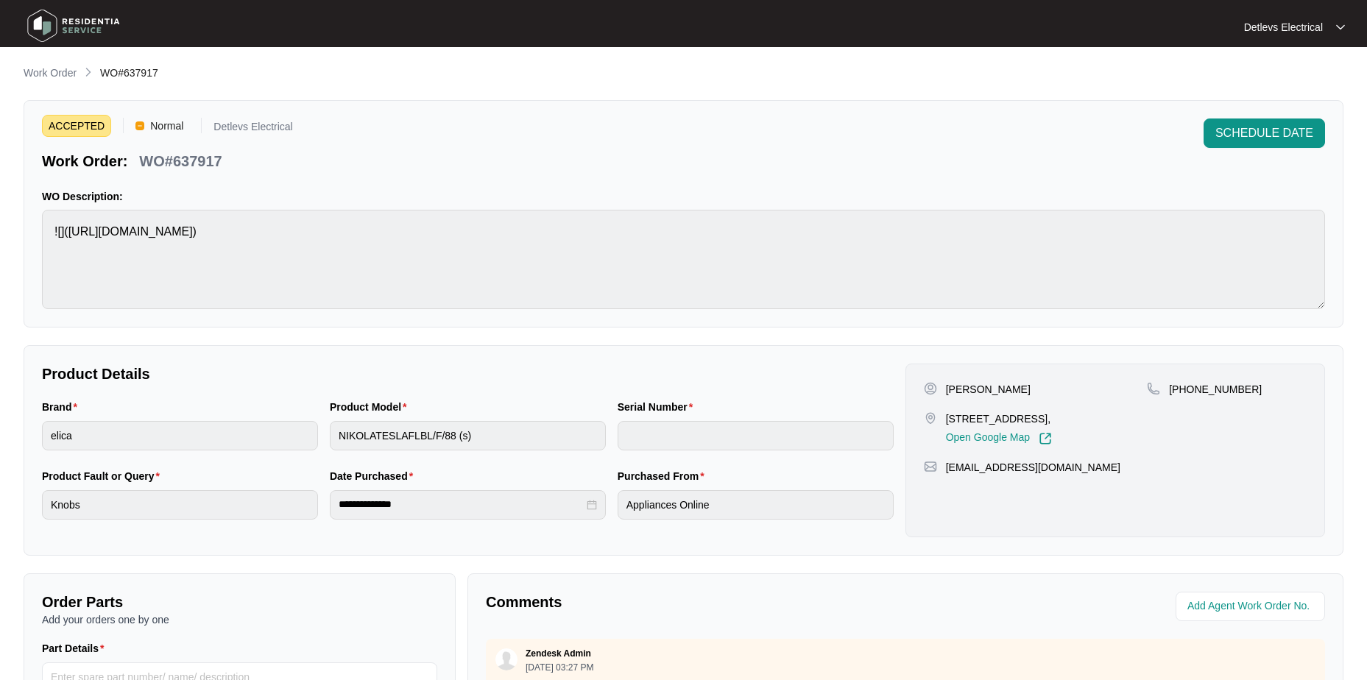
click at [201, 161] on p "WO#637917" at bounding box center [180, 161] width 82 height 21
copy p "637917"
click at [1216, 139] on span "SCHEDULE DATE" at bounding box center [1264, 133] width 98 height 18
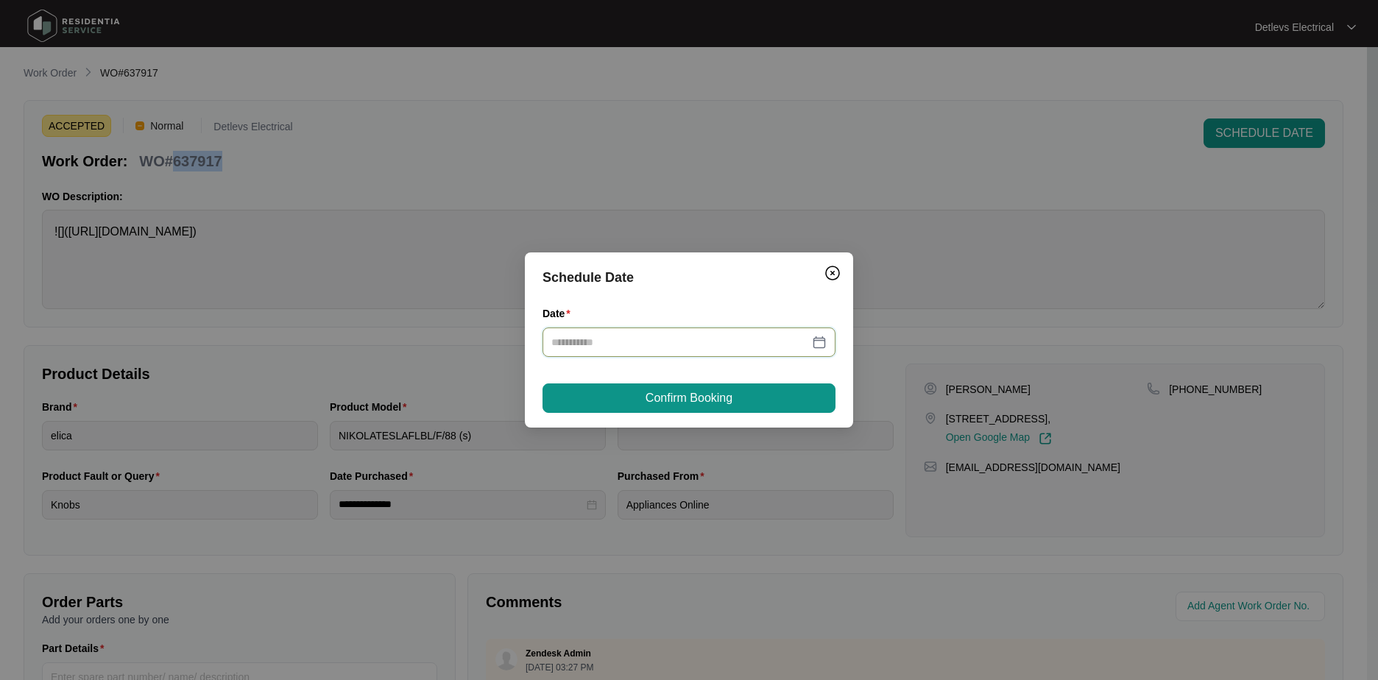
click at [633, 339] on input "Date" at bounding box center [680, 342] width 258 height 16
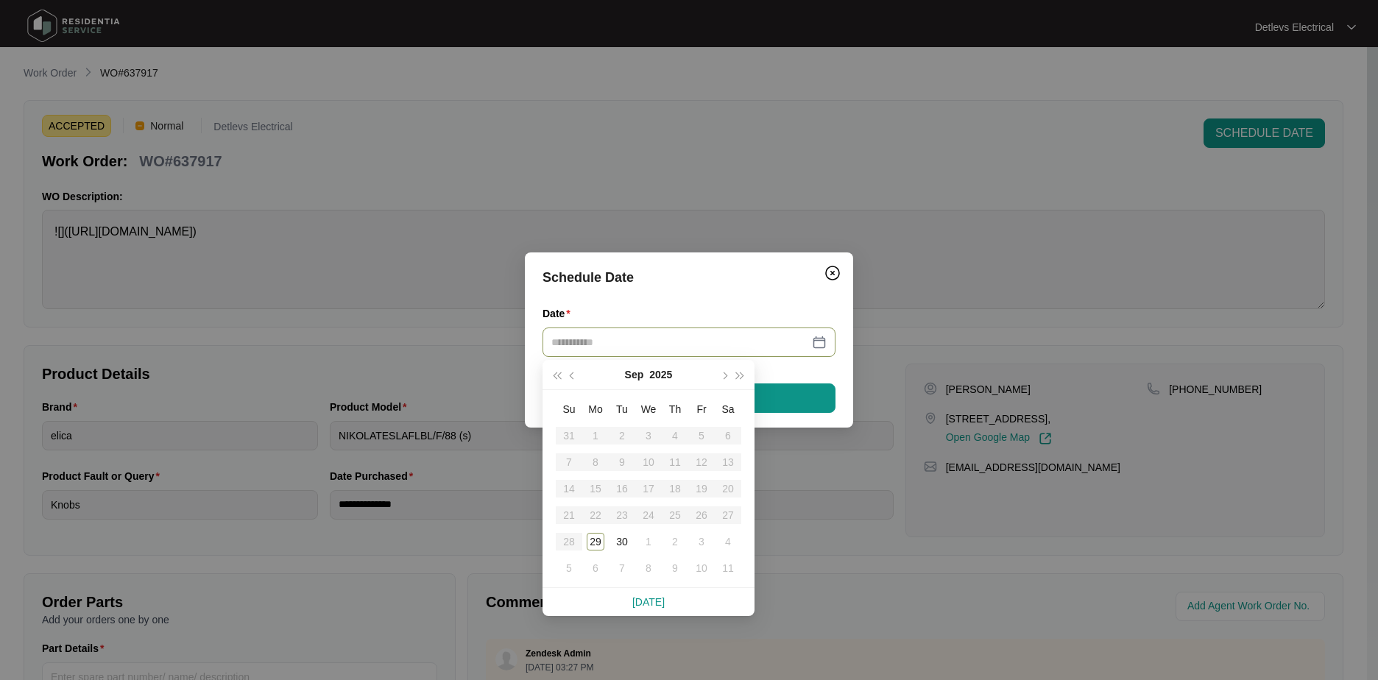
click at [643, 512] on table "Su Mo Tu We Th Fr Sa 31 1 2 3 4 5 6 7 8 9 10 11 12 13 14 15 16 17 18 19 20 21 2…" at bounding box center [649, 489] width 186 height 186
click at [643, 515] on table "Su Mo Tu We Th Fr Sa 31 1 2 3 4 5 6 7 8 9 10 11 12 13 14 15 16 17 18 19 20 21 2…" at bounding box center [649, 489] width 186 height 186
drag, startPoint x: 643, startPoint y: 515, endPoint x: 571, endPoint y: 543, distance: 77.1
click at [571, 543] on table "Su Mo Tu We Th Fr Sa 31 1 2 3 4 5 6 7 8 9 10 11 12 13 14 15 16 17 18 19 20 21 2…" at bounding box center [649, 489] width 186 height 186
click at [596, 539] on div "29" at bounding box center [596, 542] width 18 height 18
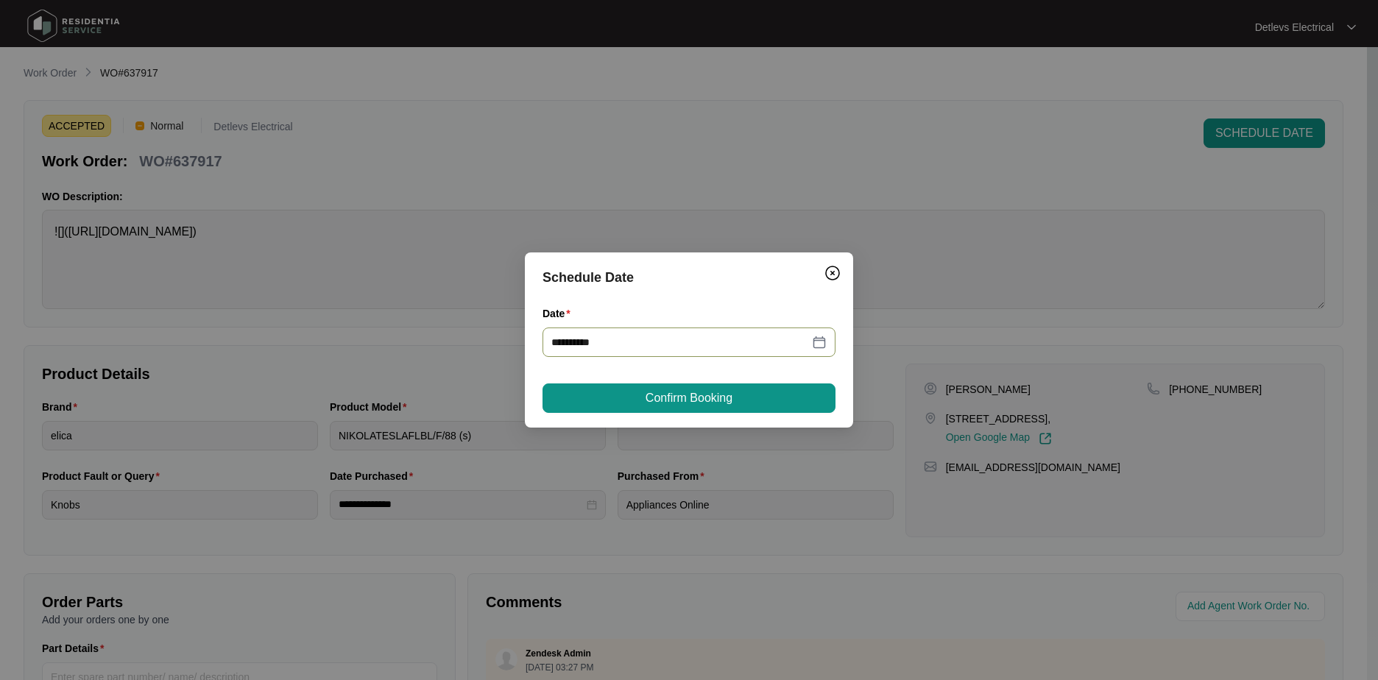
type input "**********"
click at [671, 392] on span "Confirm Booking" at bounding box center [689, 398] width 87 height 18
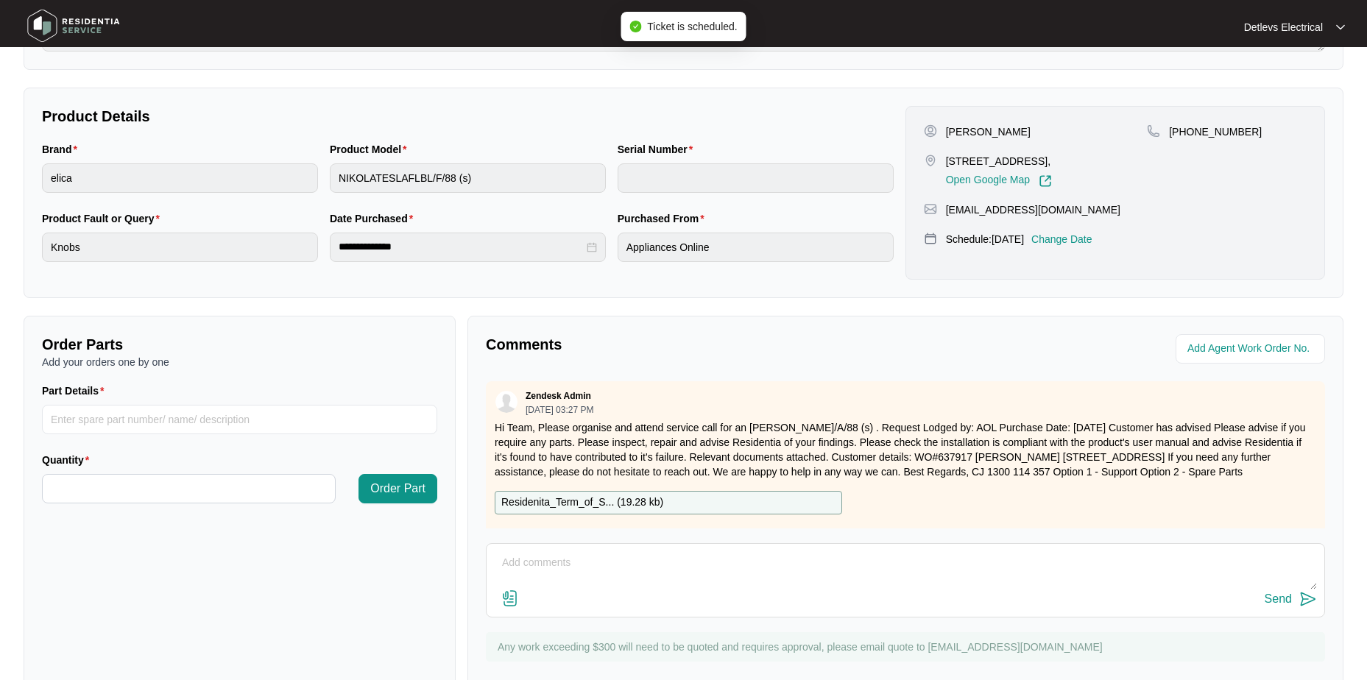
scroll to position [297, 0]
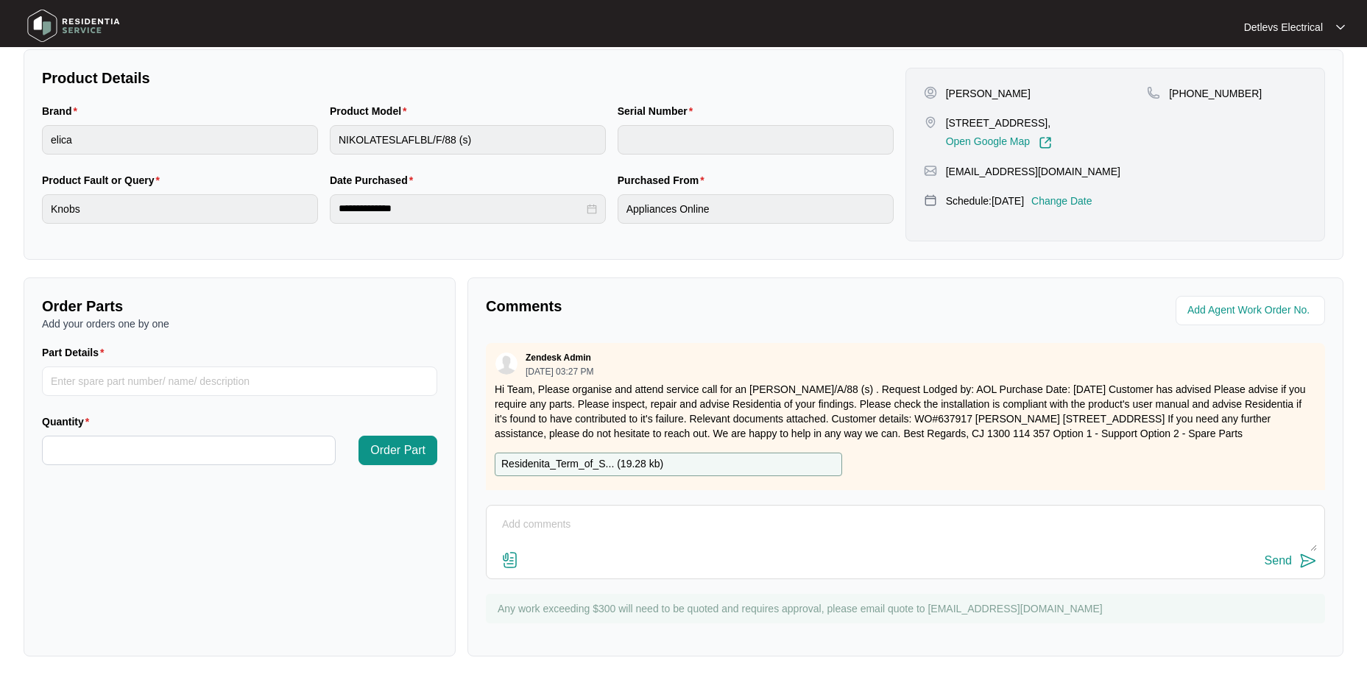
click at [589, 520] on textarea at bounding box center [905, 532] width 823 height 38
click at [587, 520] on textarea at bounding box center [905, 532] width 823 height 38
paste textarea "[DATE]"
type textarea "Actual appointment date [DATE]"
click at [1308, 558] on img at bounding box center [1308, 561] width 18 height 18
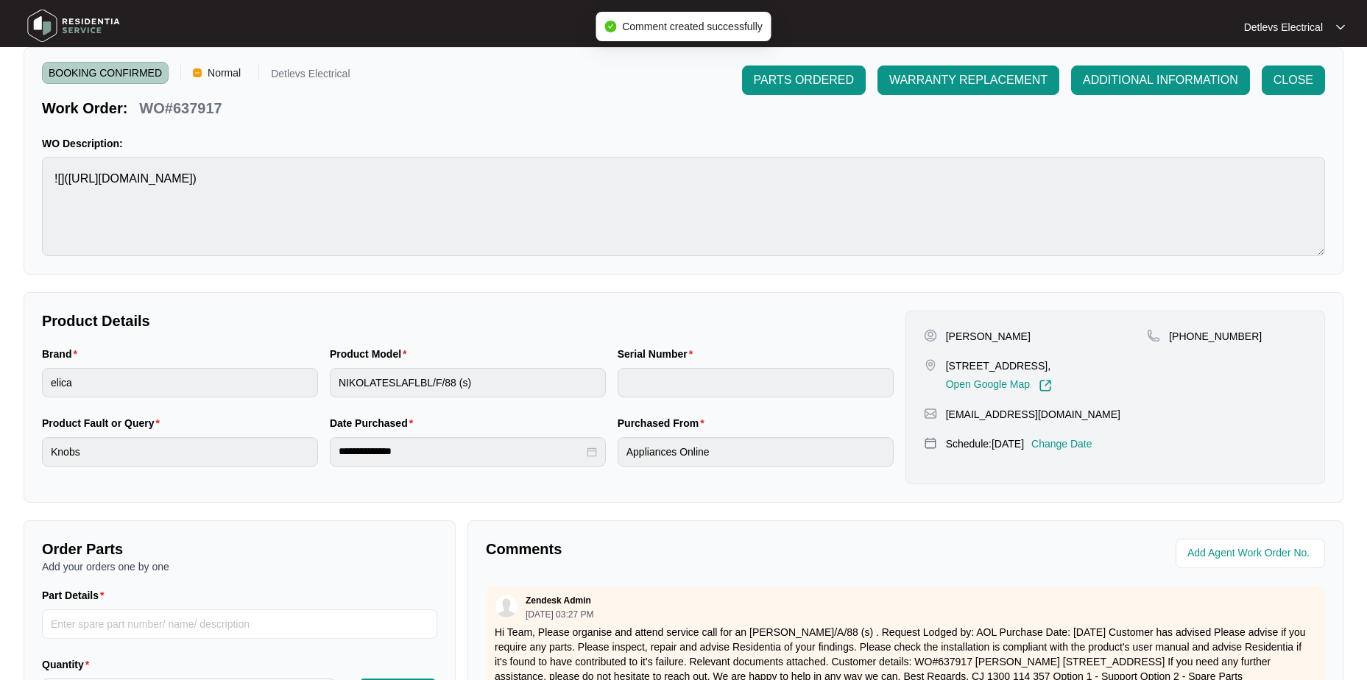
scroll to position [0, 0]
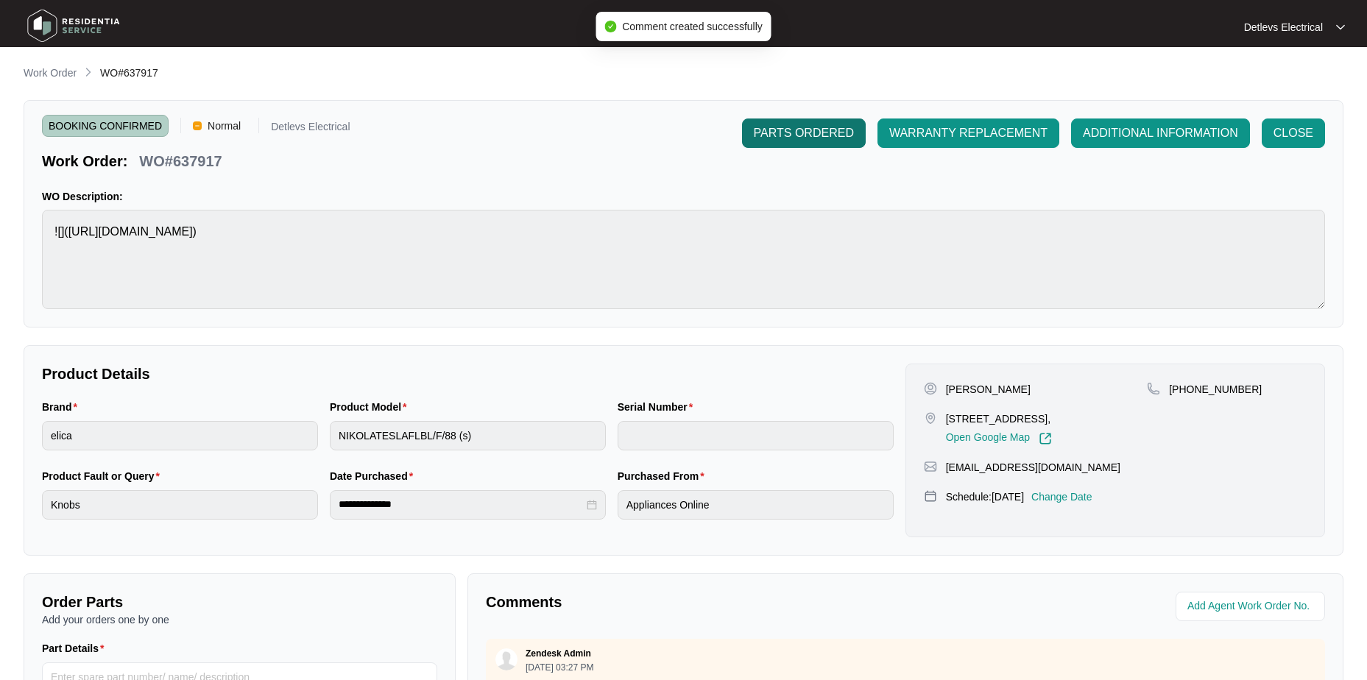
click at [789, 142] on button "PARTS ORDERED" at bounding box center [804, 133] width 124 height 29
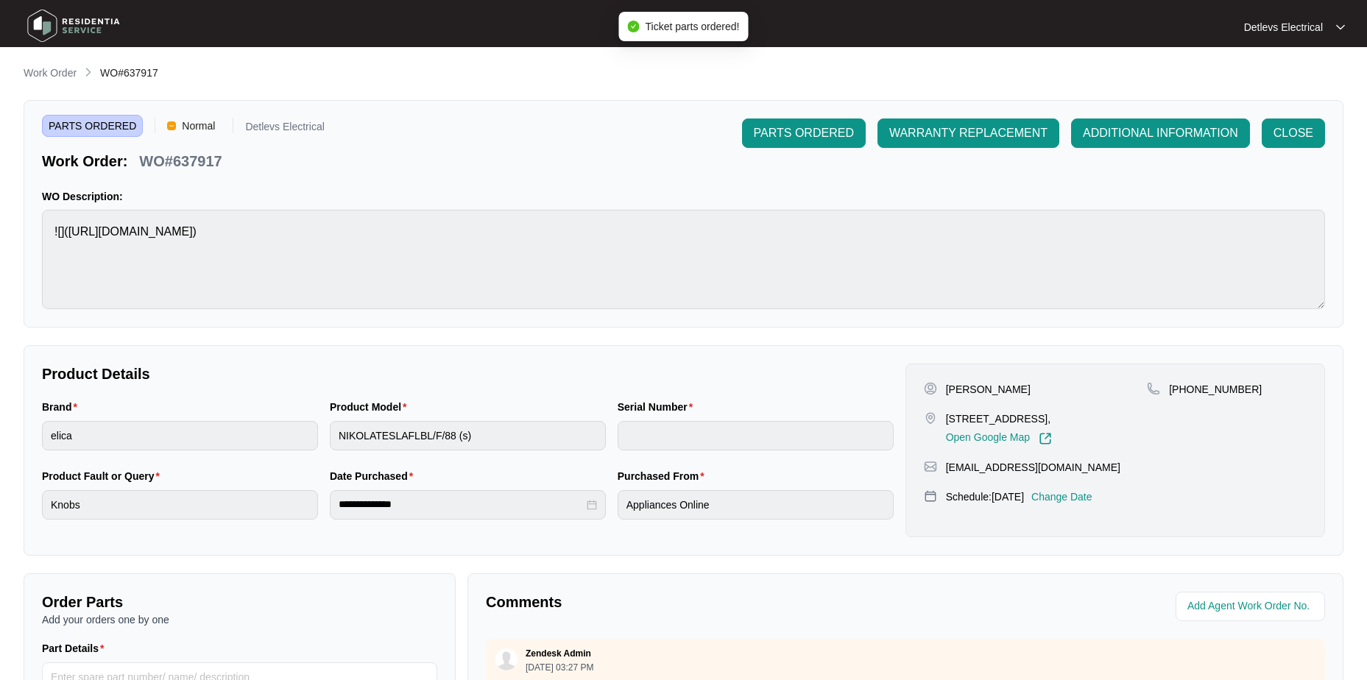
click at [508, 122] on div "PARTS ORDERED Normal Detlevs Electrical Work Order: WO#637917 PARTS ORDERED WAR…" at bounding box center [683, 145] width 1283 height 53
click at [58, 70] on p "Work Order" at bounding box center [50, 73] width 53 height 15
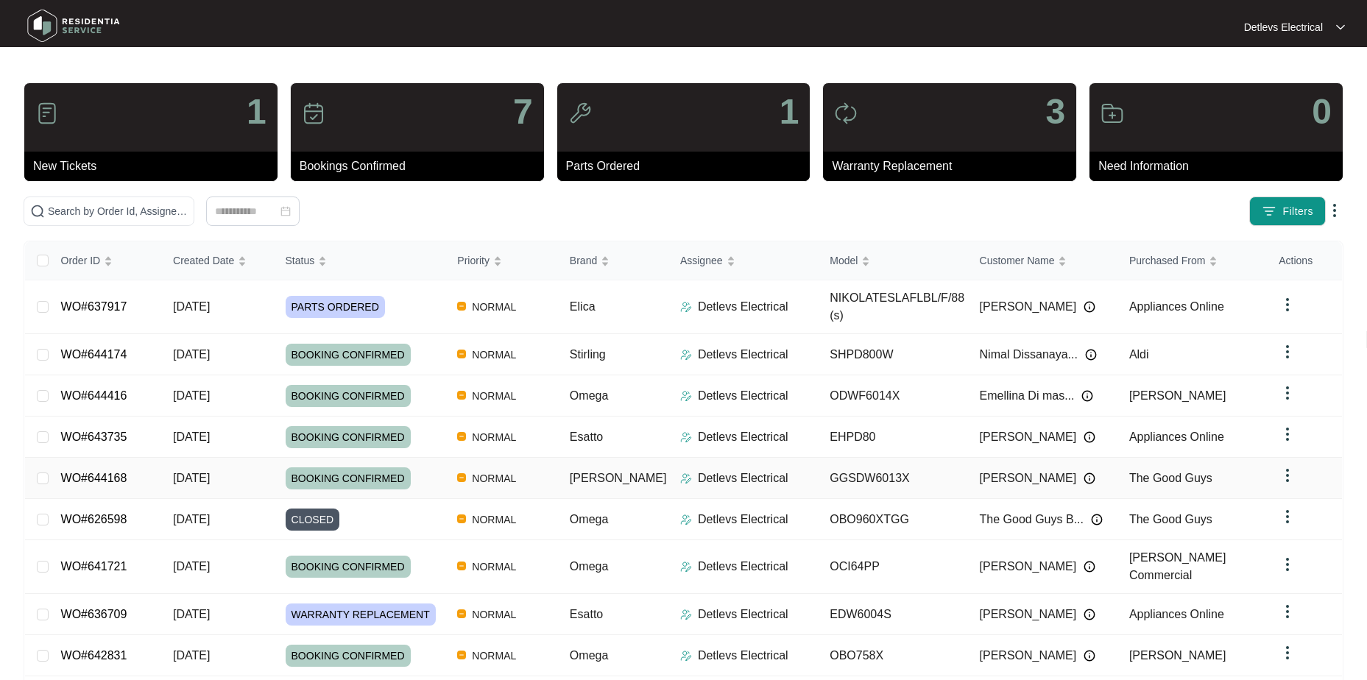
scroll to position [90, 0]
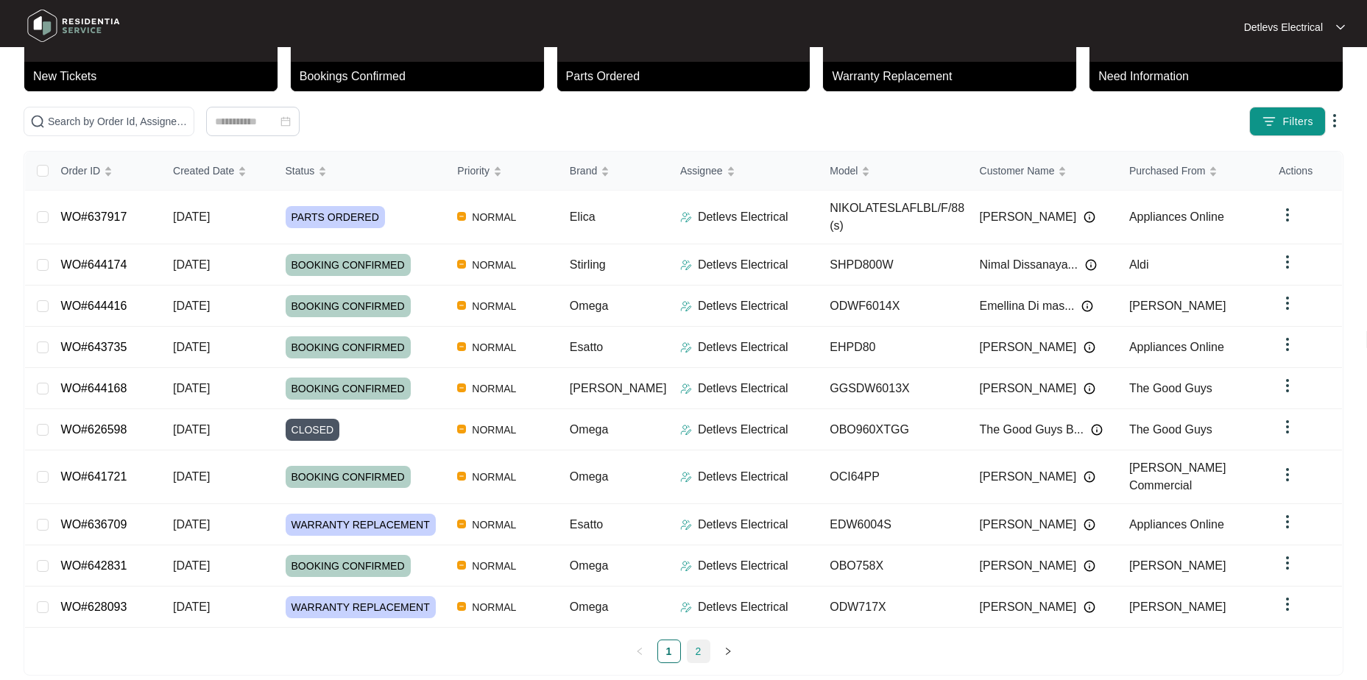
click at [696, 625] on div "Order ID Created Date Status Priority Brand Assignee Model Customer Name Purcha…" at bounding box center [683, 408] width 1317 height 512
click at [93, 200] on td "WO#637917" at bounding box center [105, 218] width 113 height 54
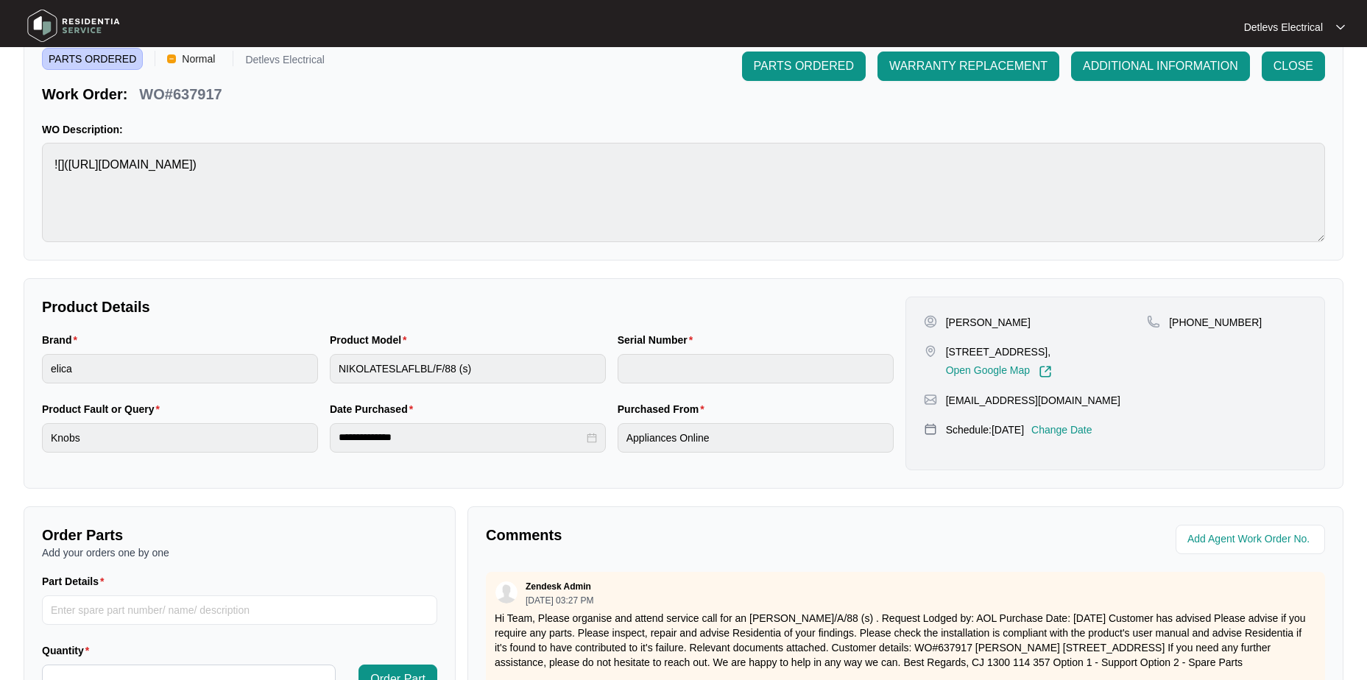
scroll to position [297, 0]
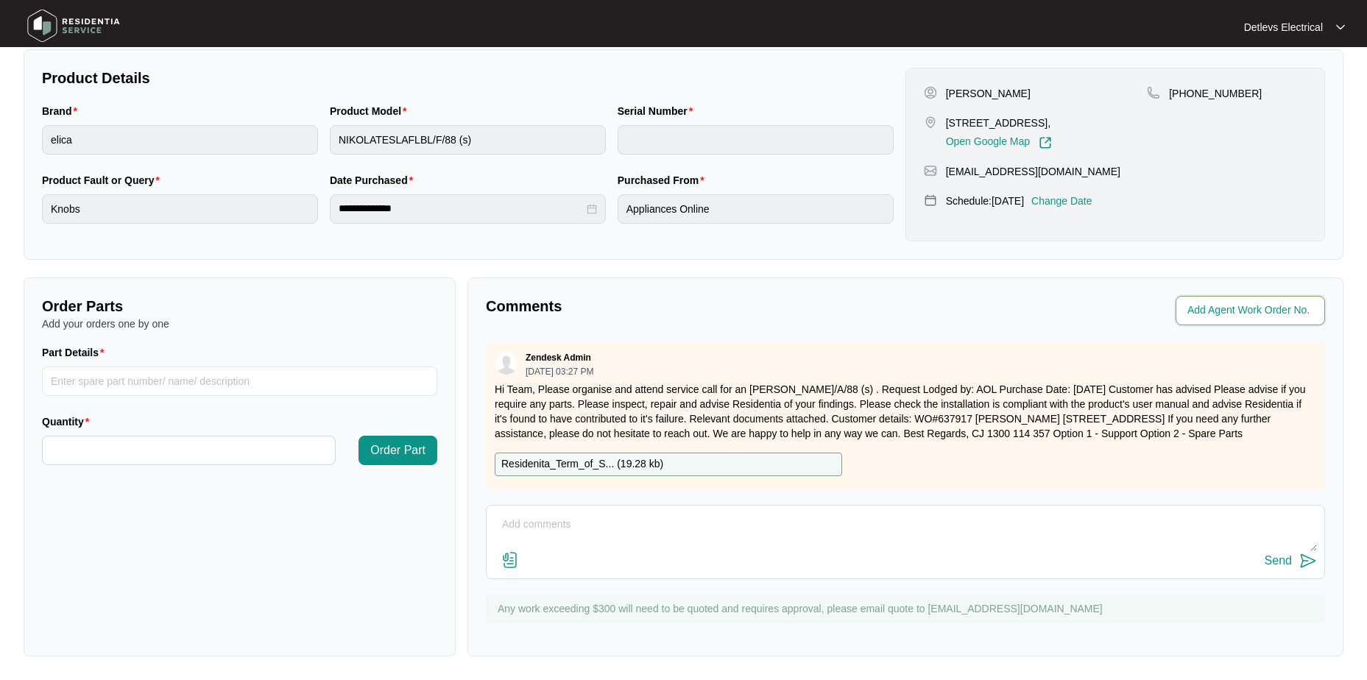
click at [1262, 303] on input "string" at bounding box center [1252, 311] width 129 height 18
click at [604, 531] on textarea at bounding box center [905, 532] width 823 height 38
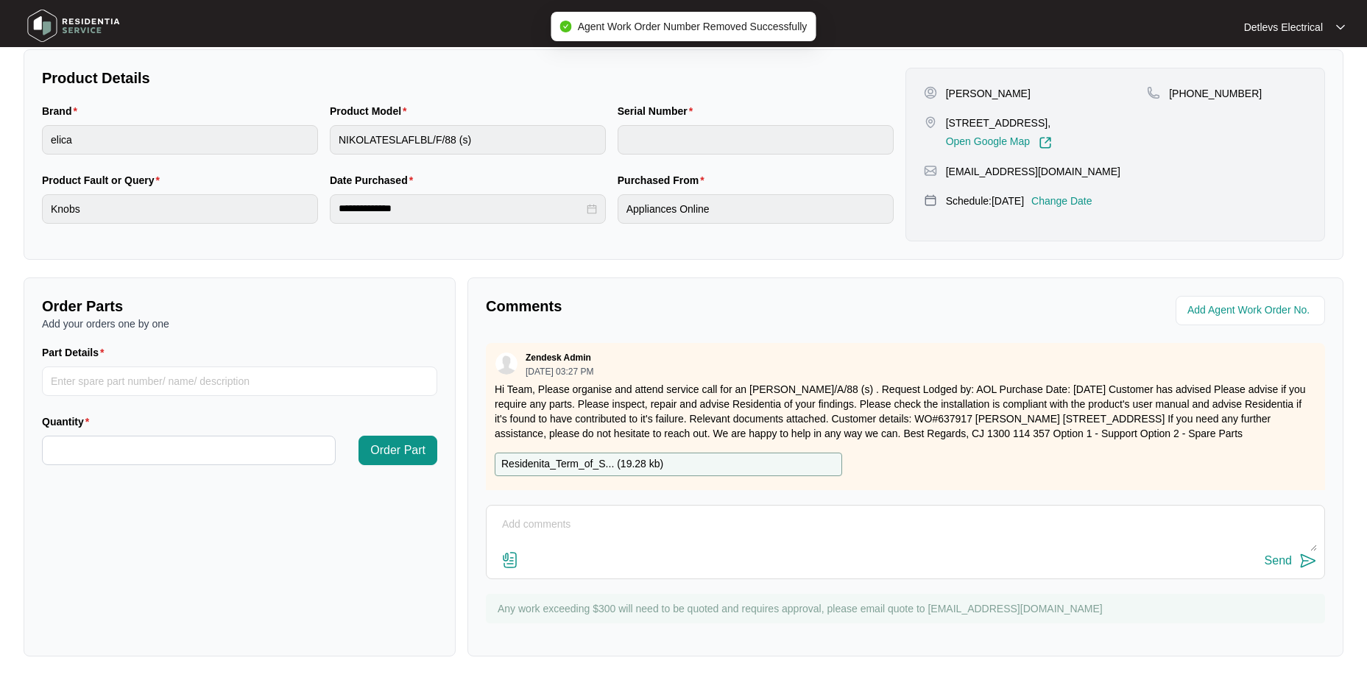
paste textarea "Appliance Repair Notes - Service Report: need to send report cause i am not sur…"
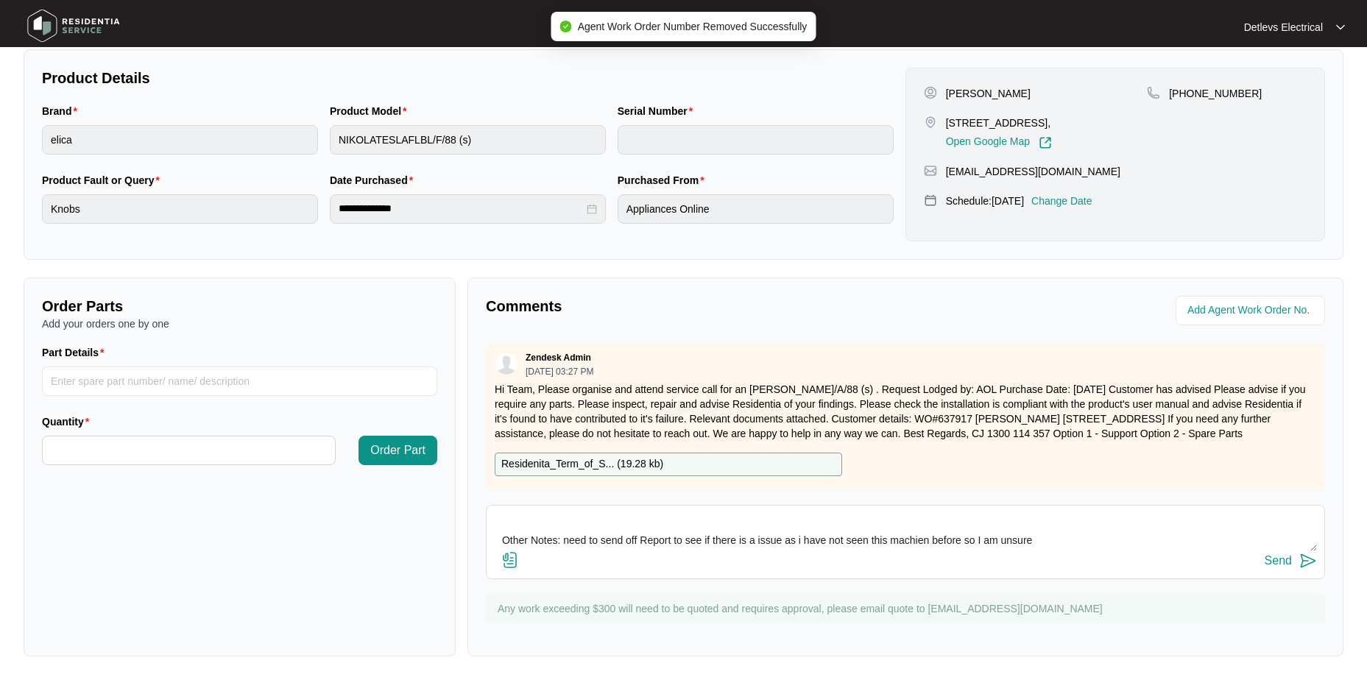
type textarea "Appliance Repair Notes - Service Report: need to send report cause i am not sur…"
click at [1313, 561] on img at bounding box center [1308, 561] width 18 height 18
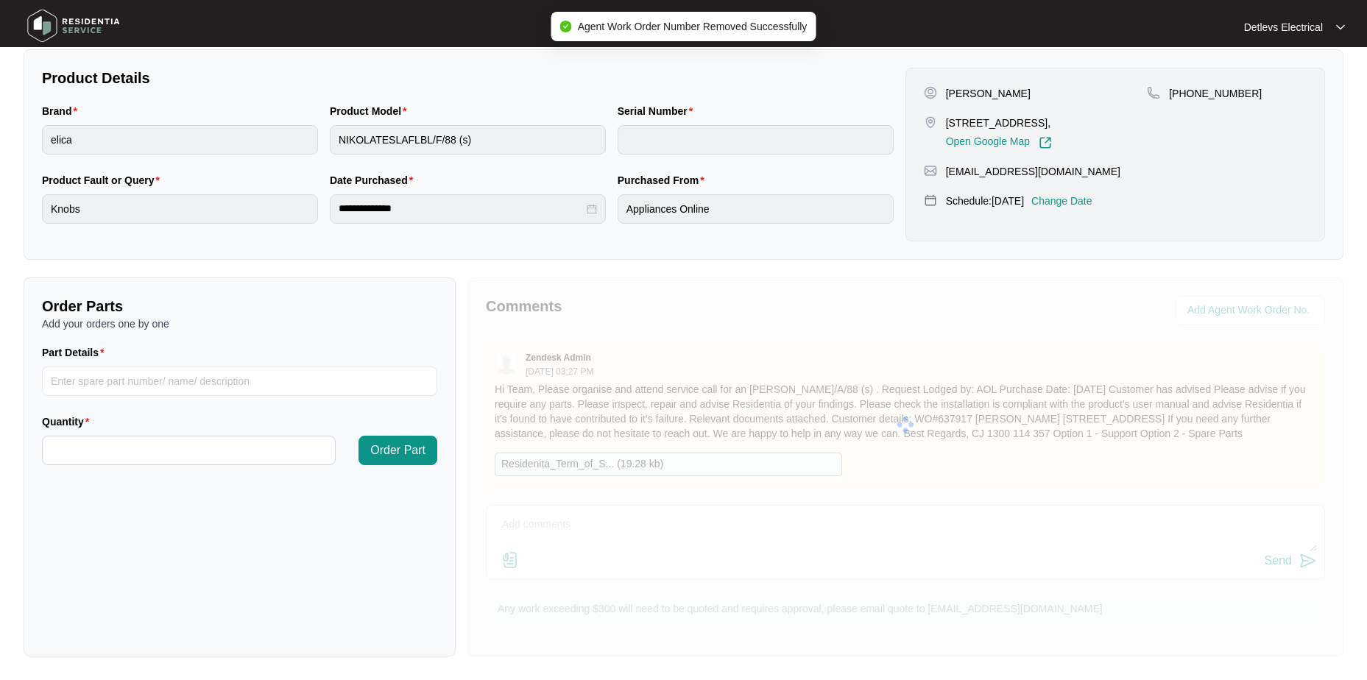
scroll to position [0, 0]
